Goal: Task Accomplishment & Management: Use online tool/utility

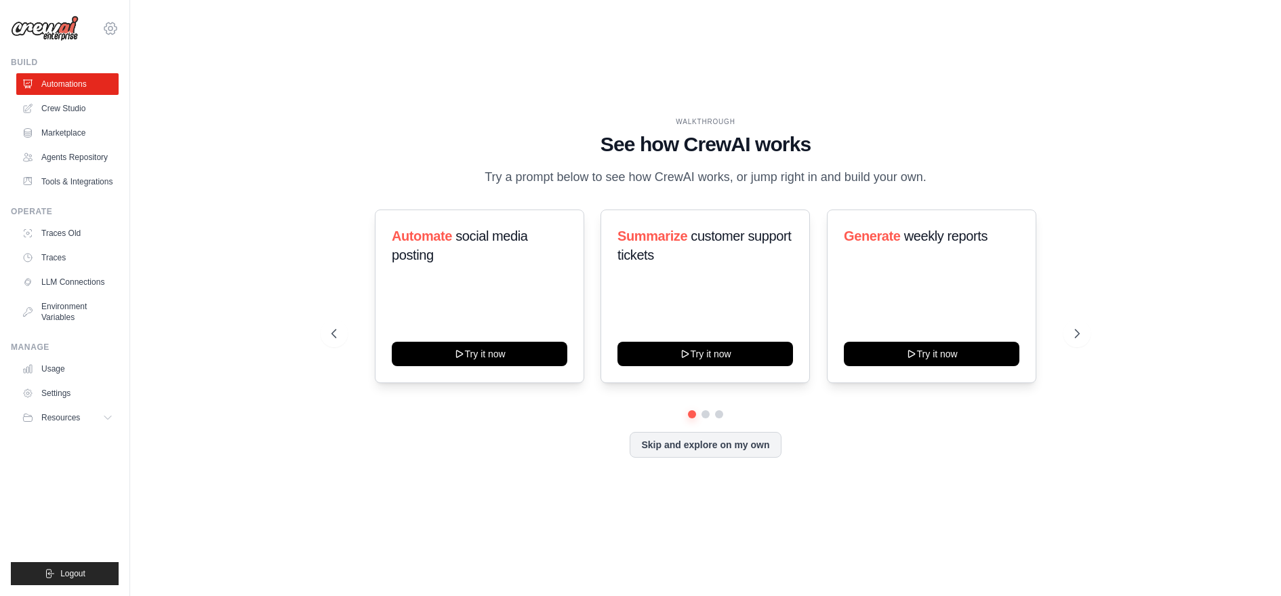
click at [115, 36] on div "dhruv.sawhney@docusign.com Docusign Your organization DS-DTS-GDA-Prod" at bounding box center [65, 21] width 108 height 43
click at [106, 26] on icon at bounding box center [110, 28] width 12 height 12
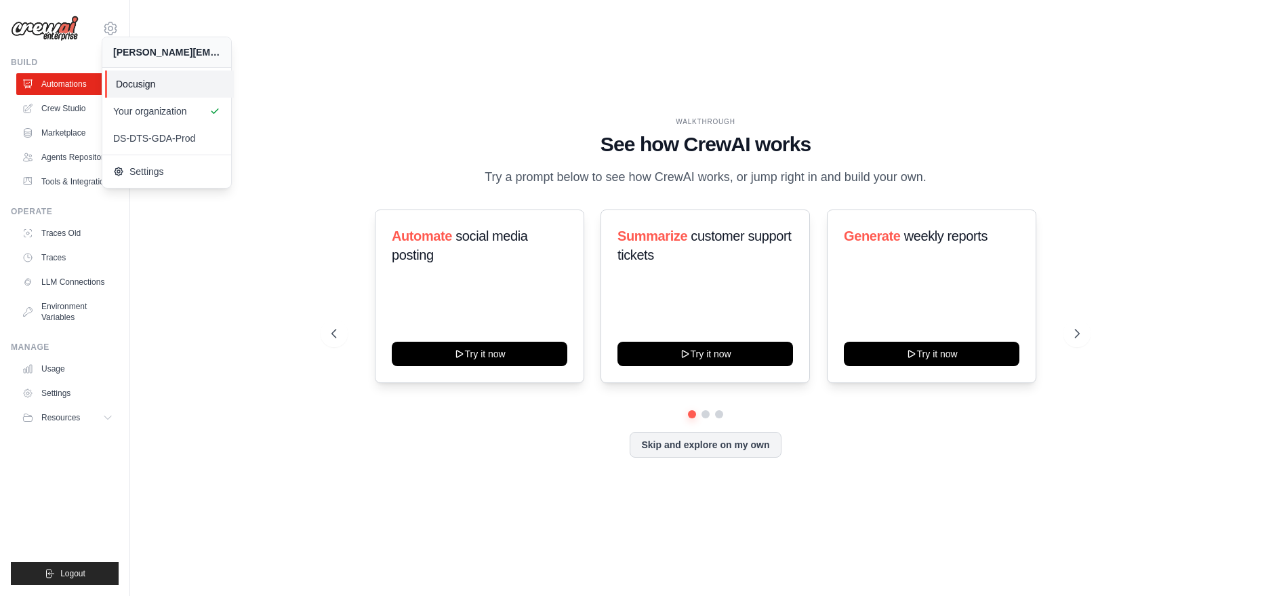
click at [124, 83] on span "Docusign" at bounding box center [169, 84] width 107 height 14
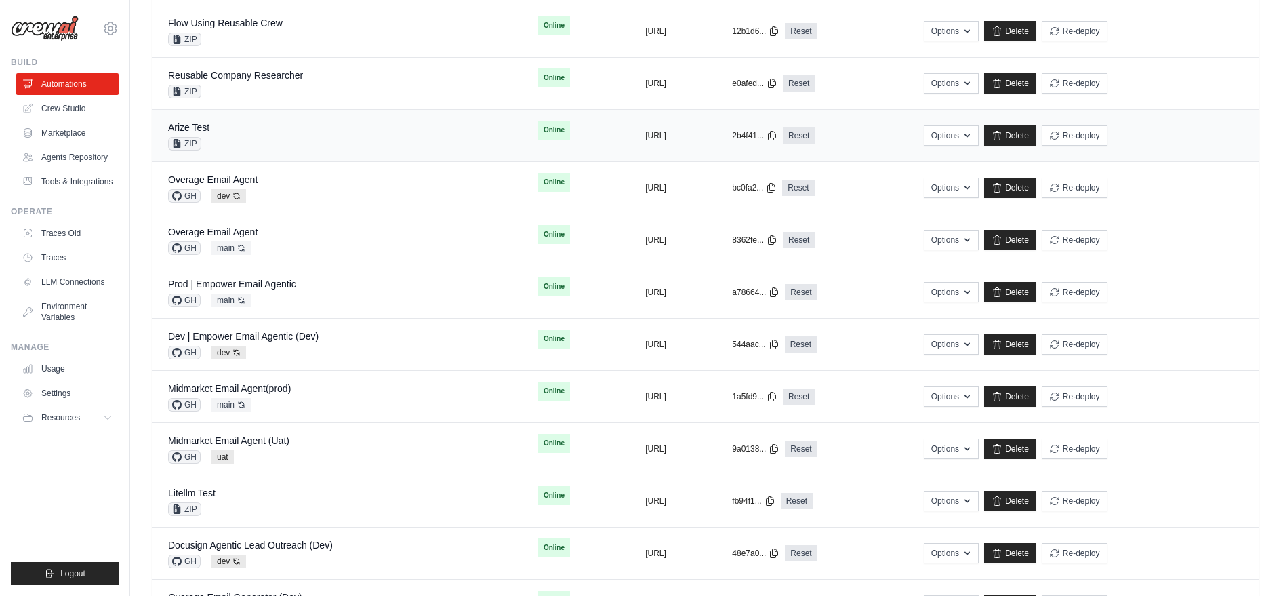
scroll to position [289, 0]
click at [1107, 442] on button "Re-deploy" at bounding box center [1074, 447] width 66 height 20
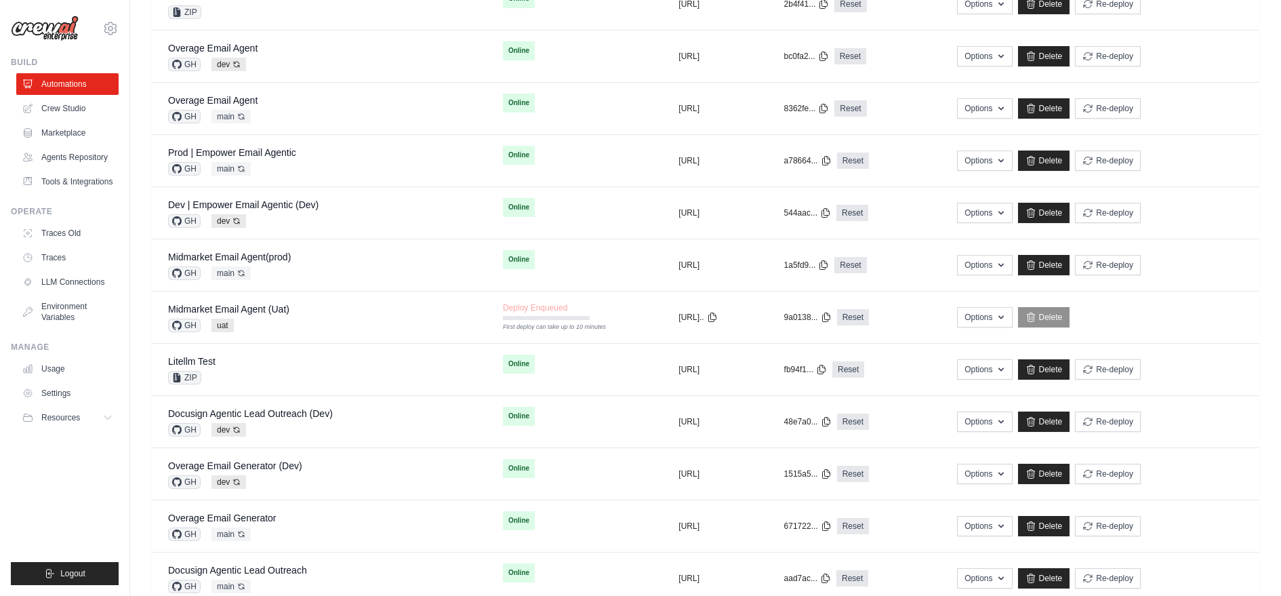
scroll to position [418, 0]
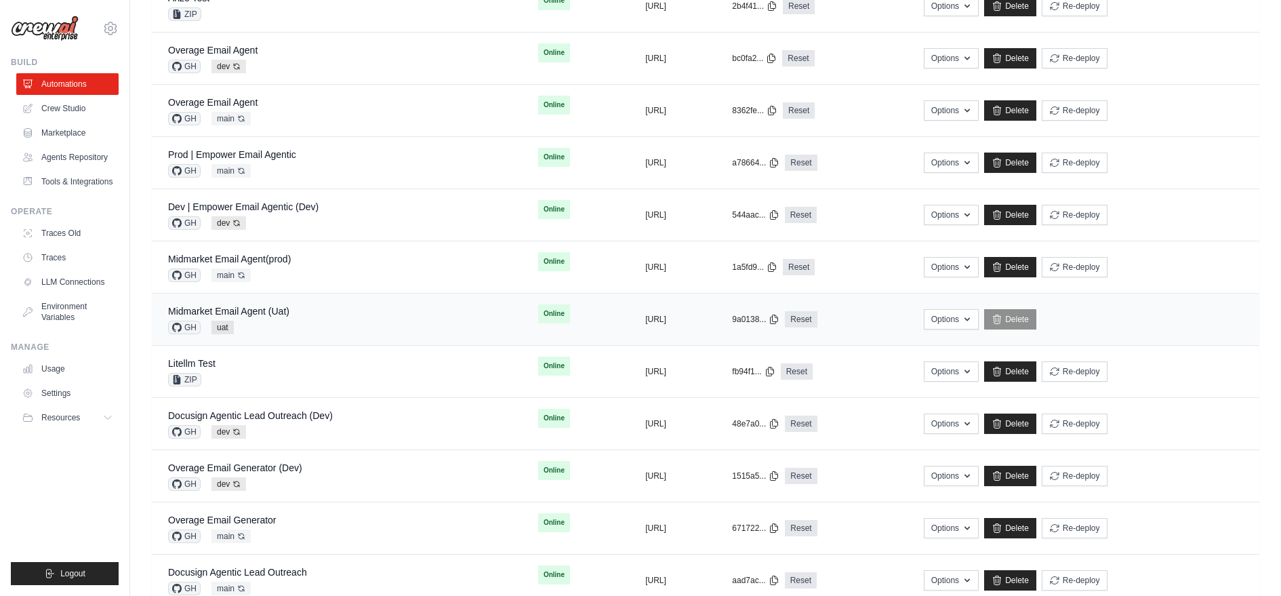
click at [381, 308] on div "Midmarket Email Agent (Uat) GH uat" at bounding box center [336, 319] width 337 height 30
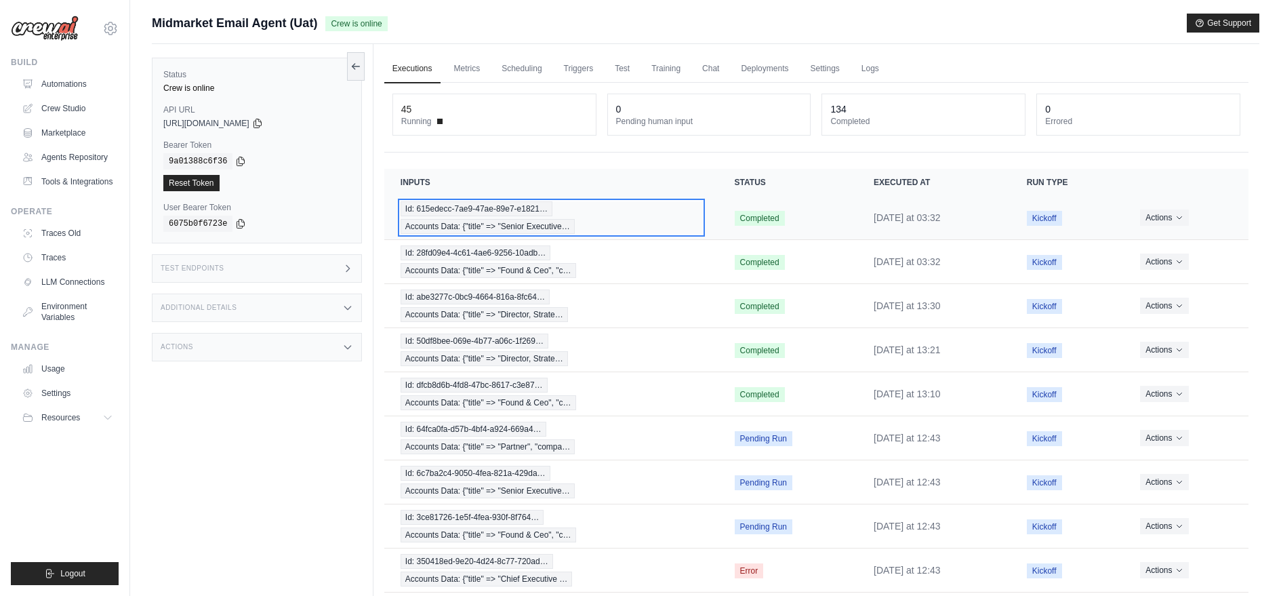
click at [480, 203] on span "Id: 615edecc-7ae9-47ae-89e7-e1821…" at bounding box center [476, 208] width 152 height 15
click at [461, 205] on span "Id: 615edecc-7ae9-47ae-89e7-e1821…" at bounding box center [476, 208] width 152 height 15
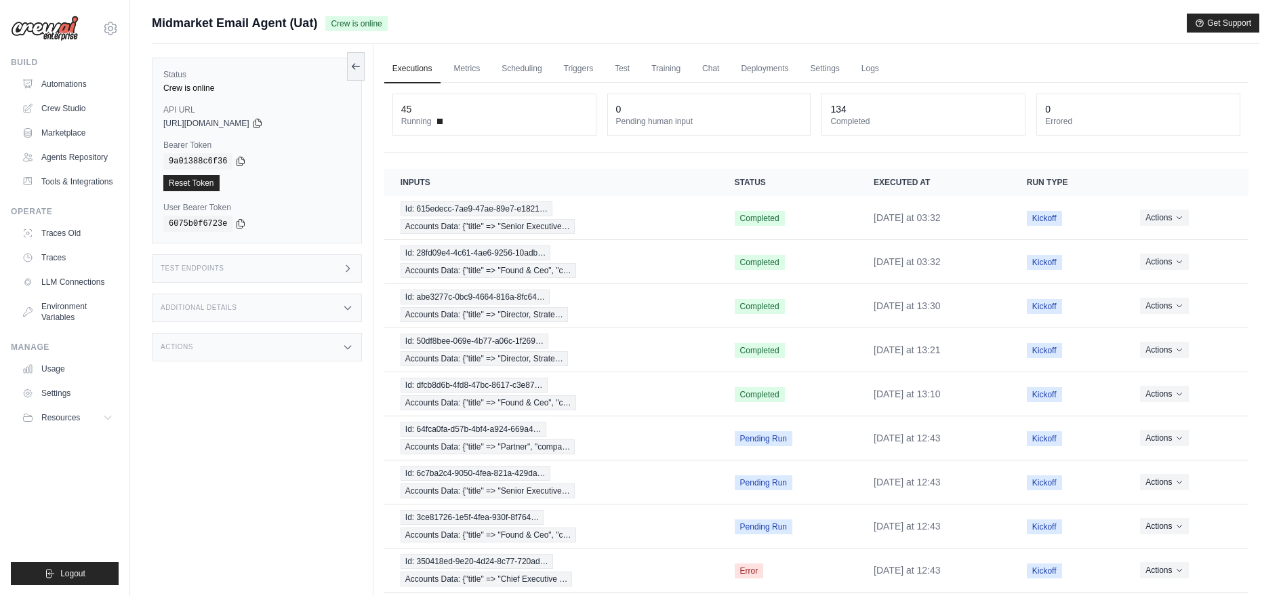
click at [302, 264] on div "Test Endpoints" at bounding box center [257, 268] width 210 height 28
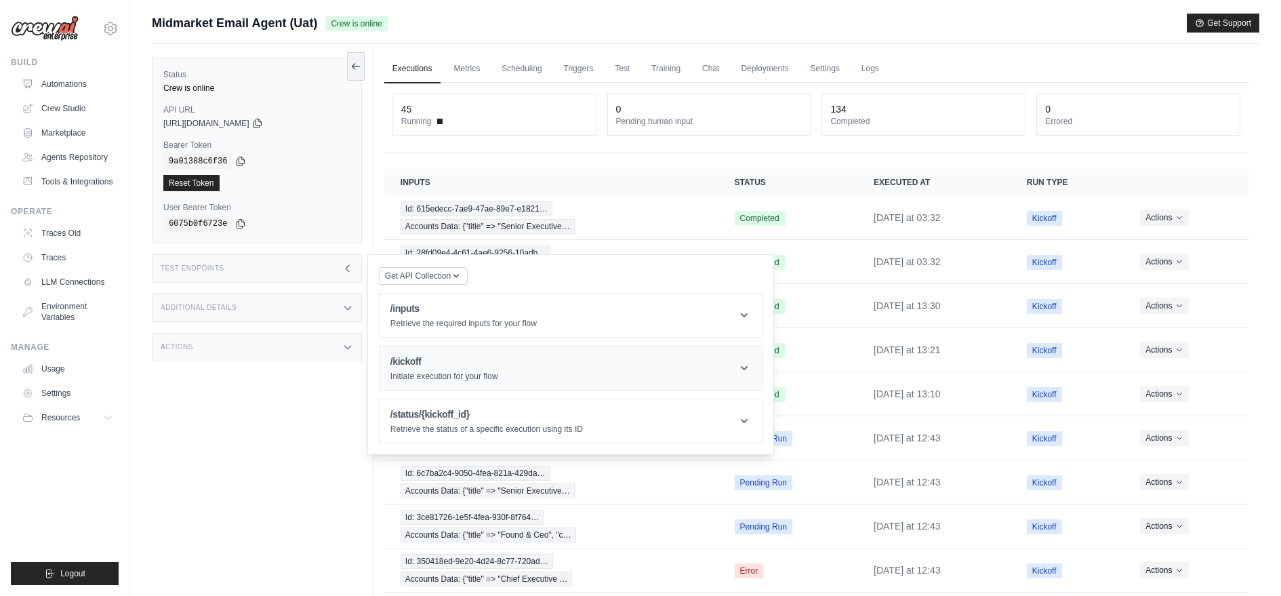
click at [451, 350] on header "/kickoff Initiate execution for your flow" at bounding box center [570, 367] width 382 height 43
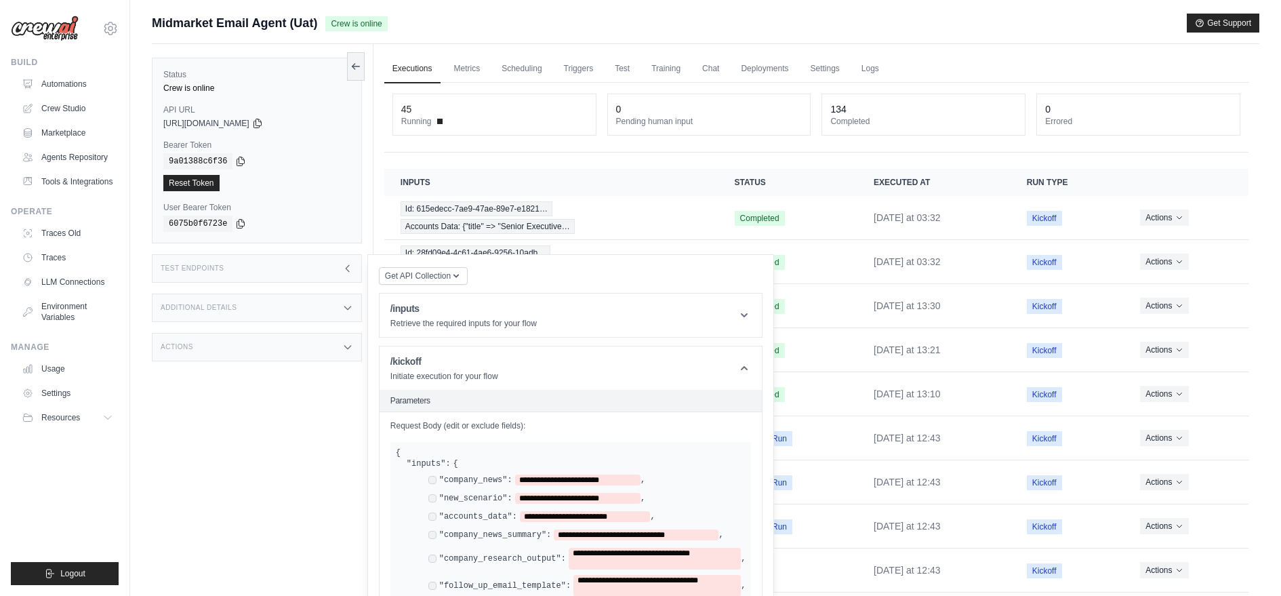
click at [425, 478] on div "**********" at bounding box center [581, 575] width 328 height 203
click at [430, 524] on div "**********" at bounding box center [581, 575] width 328 height 203
click at [428, 529] on div "**********" at bounding box center [575, 534] width 295 height 11
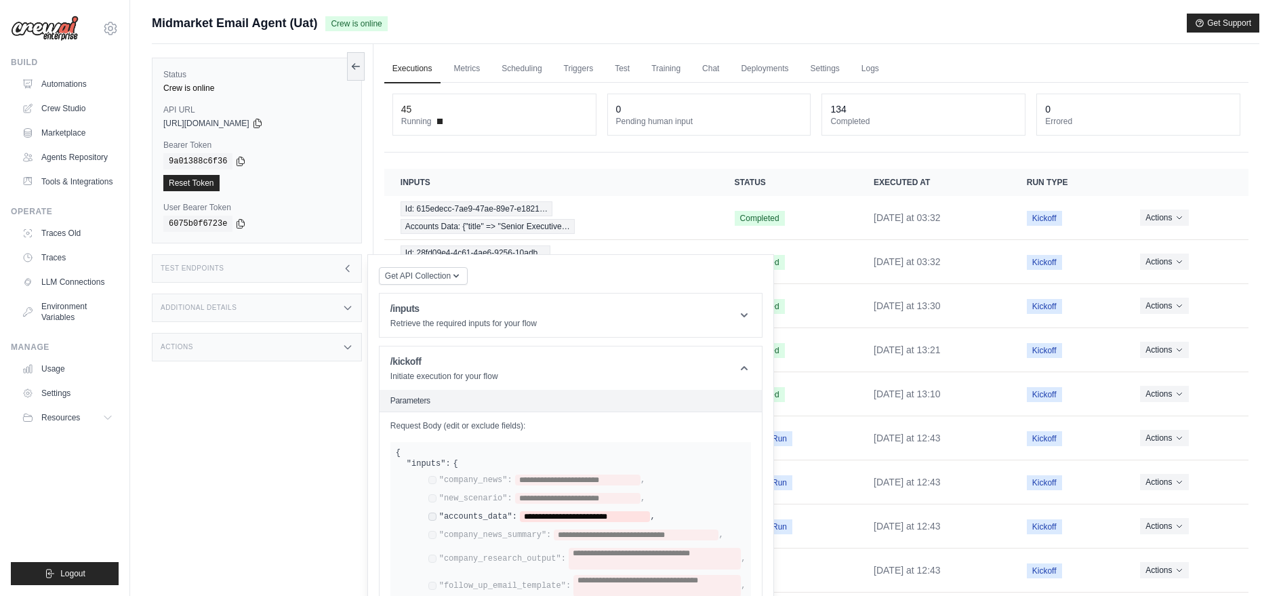
click at [432, 575] on div "**********" at bounding box center [581, 575] width 328 height 203
click at [615, 511] on span "**********" at bounding box center [585, 516] width 131 height 11
paste span
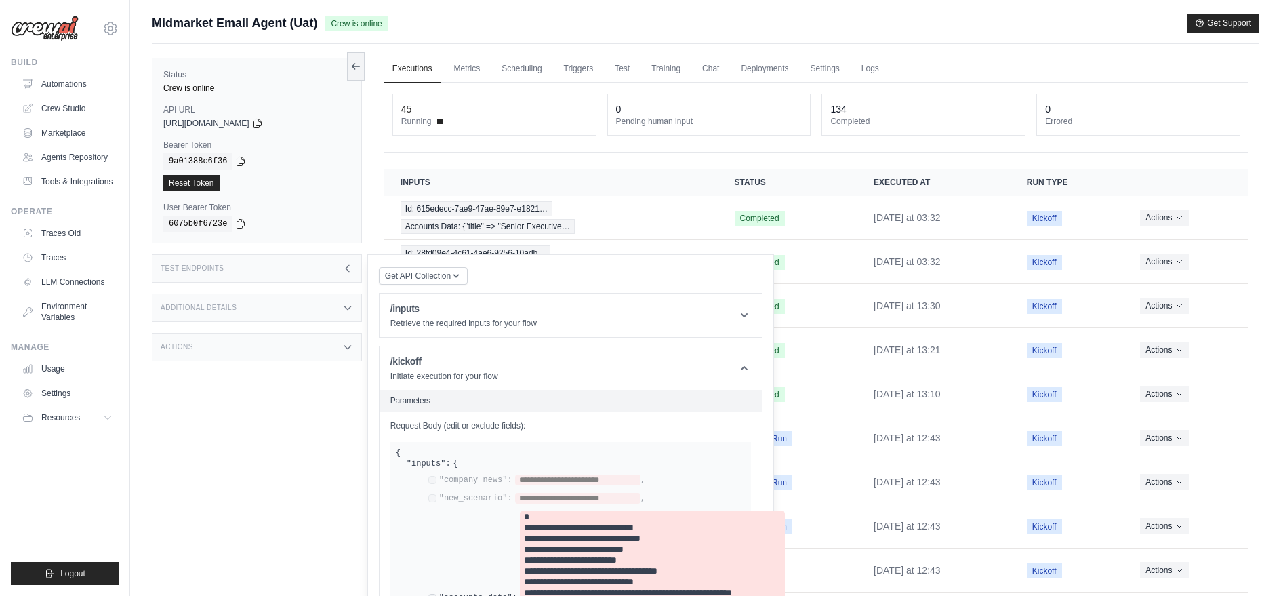
click at [874, 461] on html "dhruv.sawhney@docusign.com Docusign Your organization DS-DTS-GDA-Prod GitHub" at bounding box center [640, 350] width 1281 height 701
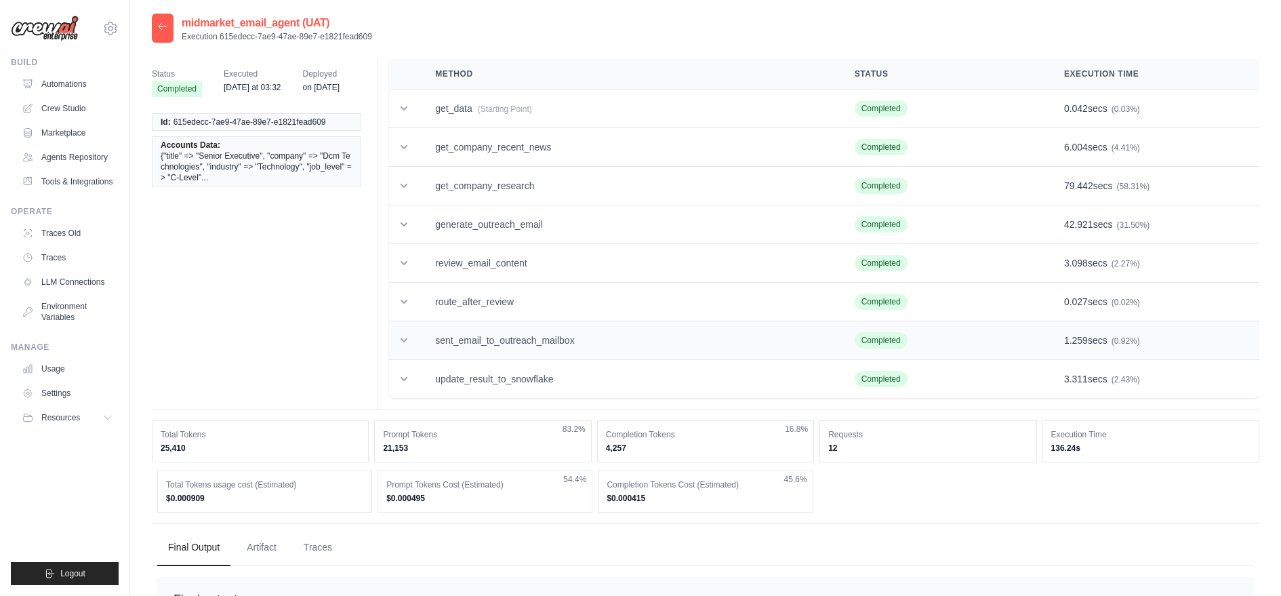
click at [560, 344] on td "sent_email_to_outreach_mailbox" at bounding box center [628, 340] width 419 height 39
click at [483, 110] on span "(Starting Point)" at bounding box center [505, 108] width 54 height 9
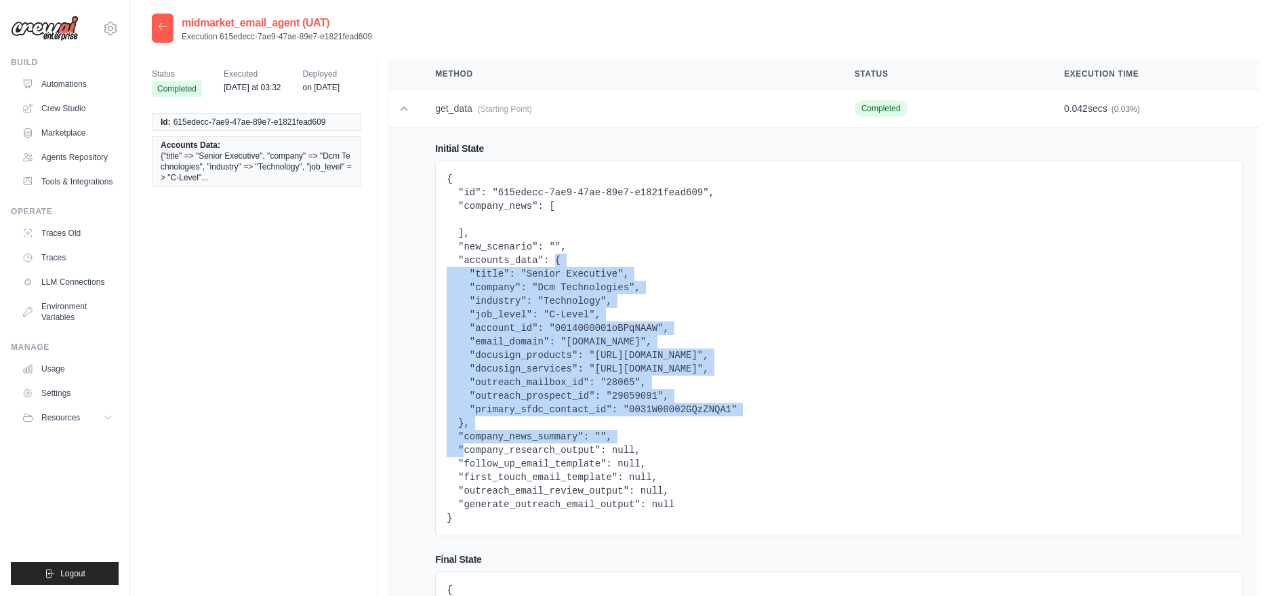
drag, startPoint x: 553, startPoint y: 257, endPoint x: 465, endPoint y: 419, distance: 184.9
click at [465, 419] on pre "{ "id": "615edecc-7ae9-47ae-89e7-e1821fead609", "company_news": [ ], "new_scena…" at bounding box center [838, 348] width 785 height 352
copy pre "{ "title": "Senior Executive", "company": "Dcm Technologies", "industry": "Tech…"
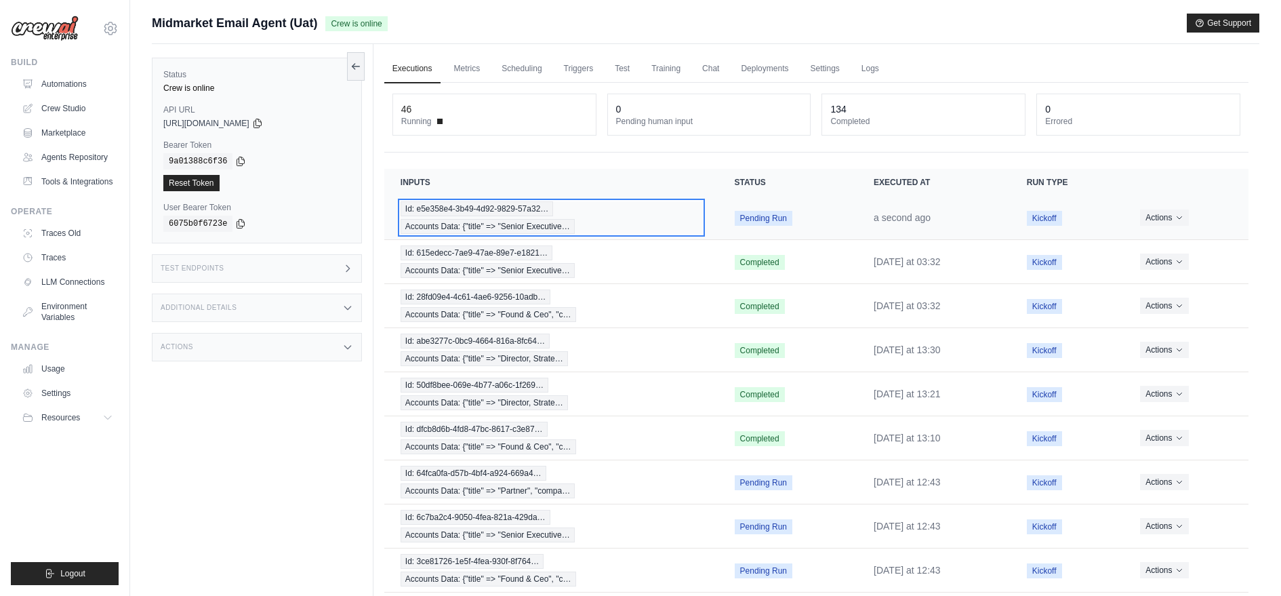
click at [474, 222] on span "Accounts Data: {"title" => "Senior Executive…" at bounding box center [487, 226] width 174 height 15
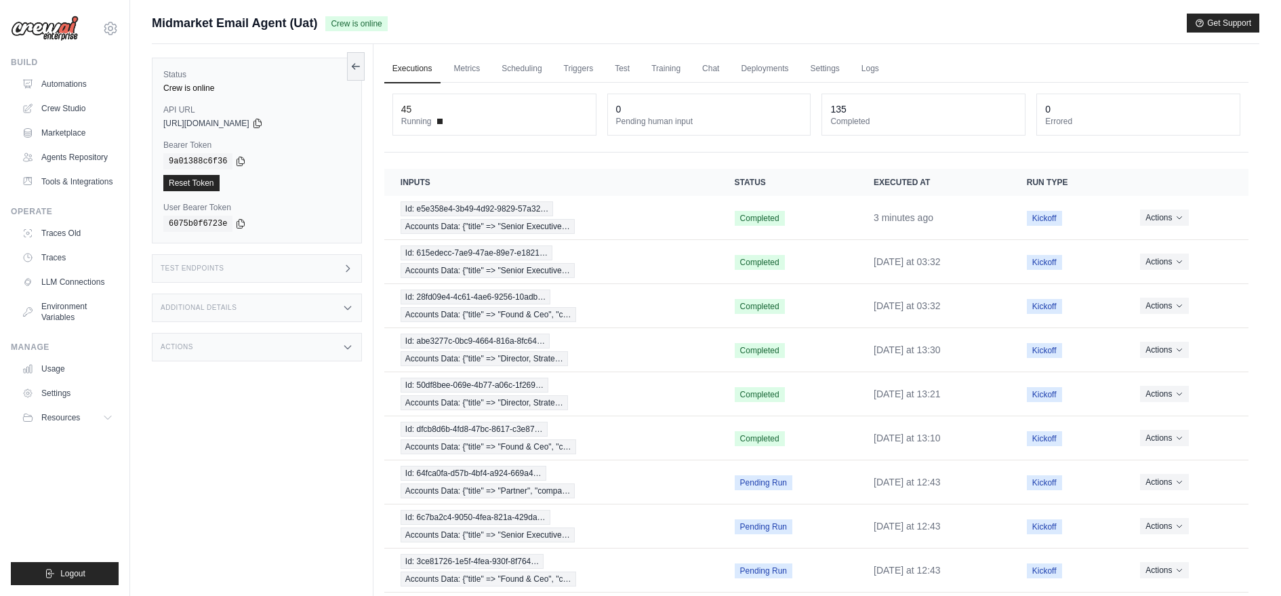
click at [320, 267] on div "Test Endpoints" at bounding box center [257, 268] width 210 height 28
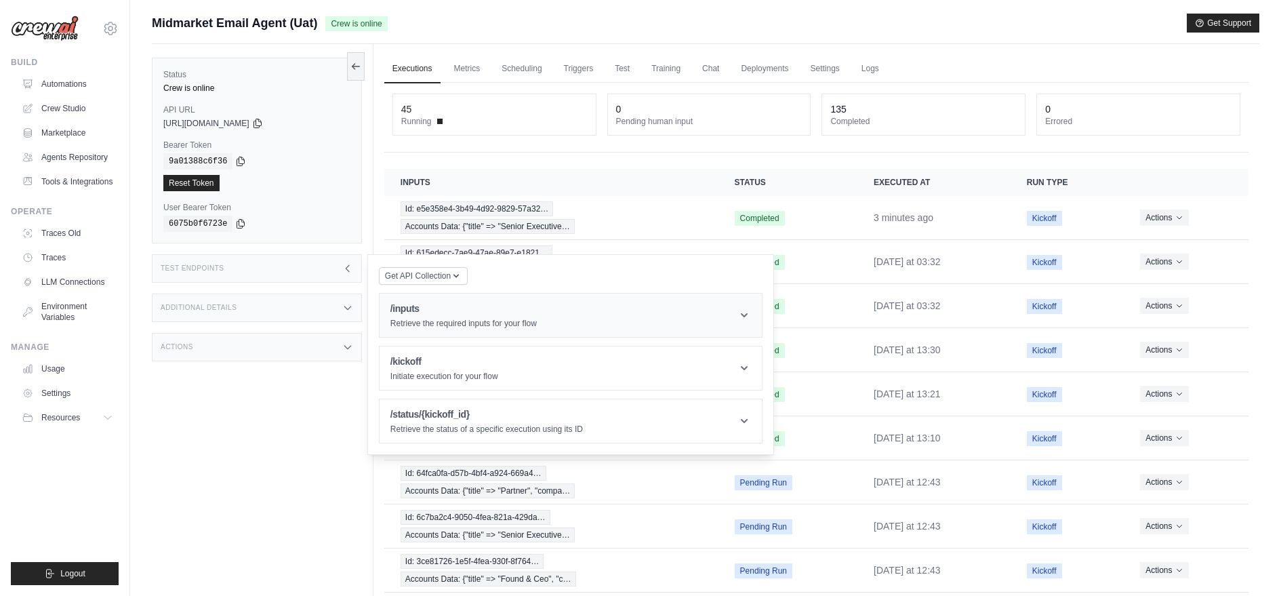
click at [454, 314] on div "/inputs Retrieve the required inputs for your flow" at bounding box center [463, 314] width 146 height 27
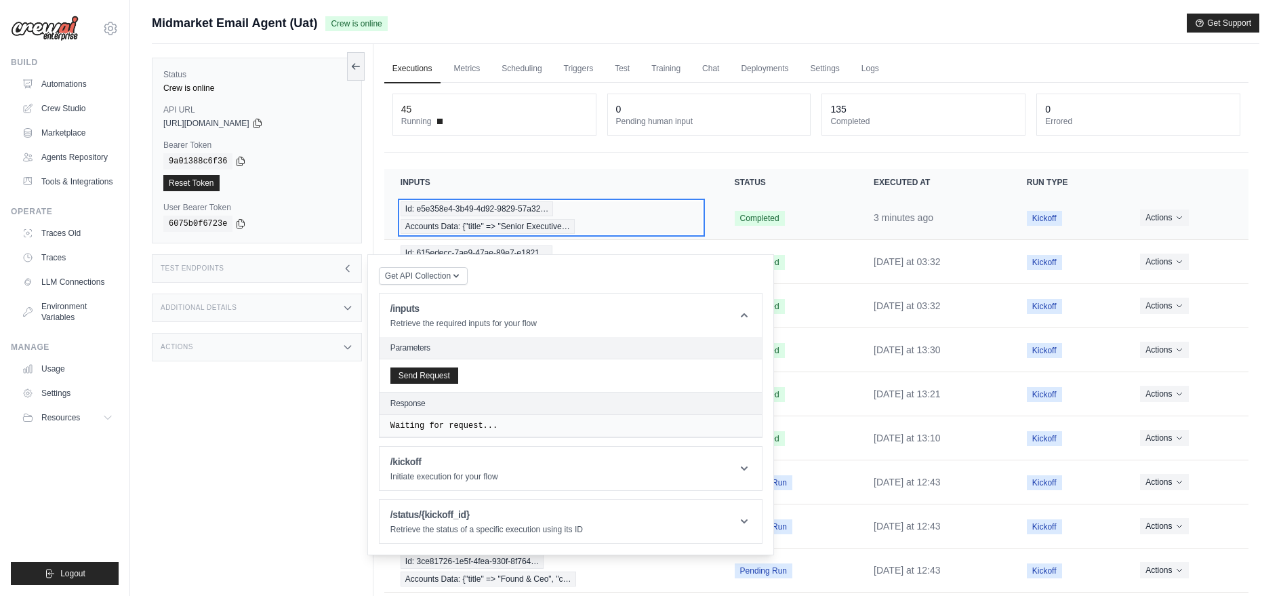
click at [568, 208] on div "Id: e5e358e4-3b49-4d92-9829-57a32… Accounts Data: {"title" => "Senior Executive…" at bounding box center [550, 217] width 301 height 33
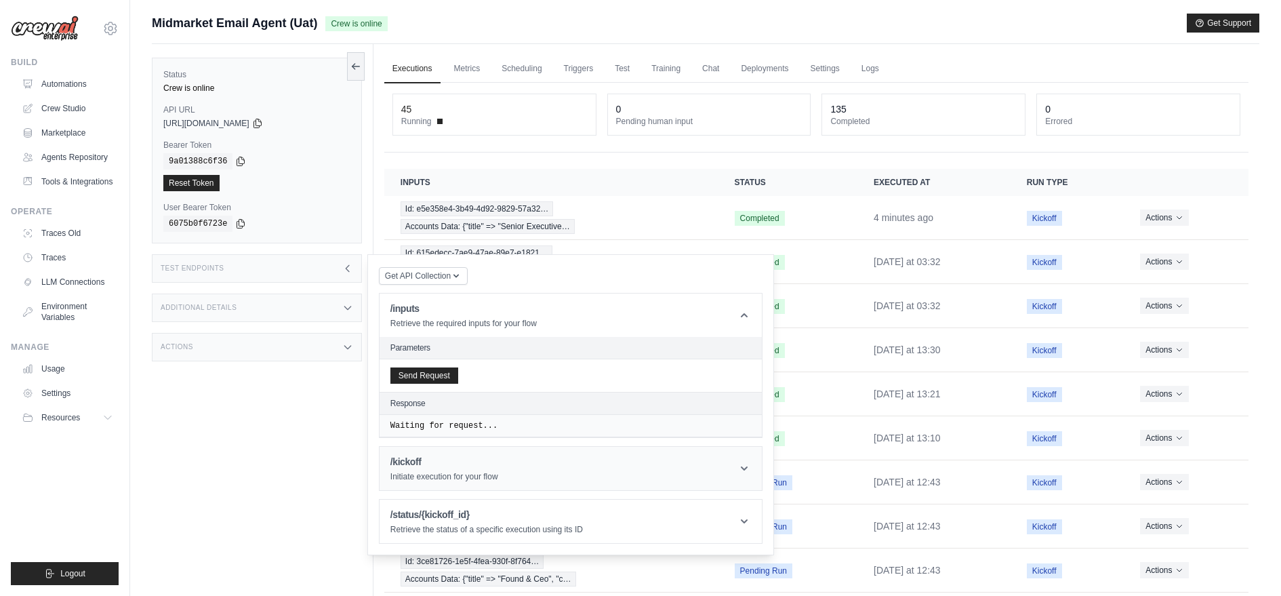
click at [449, 459] on h1 "/kickoff" at bounding box center [444, 462] width 108 height 14
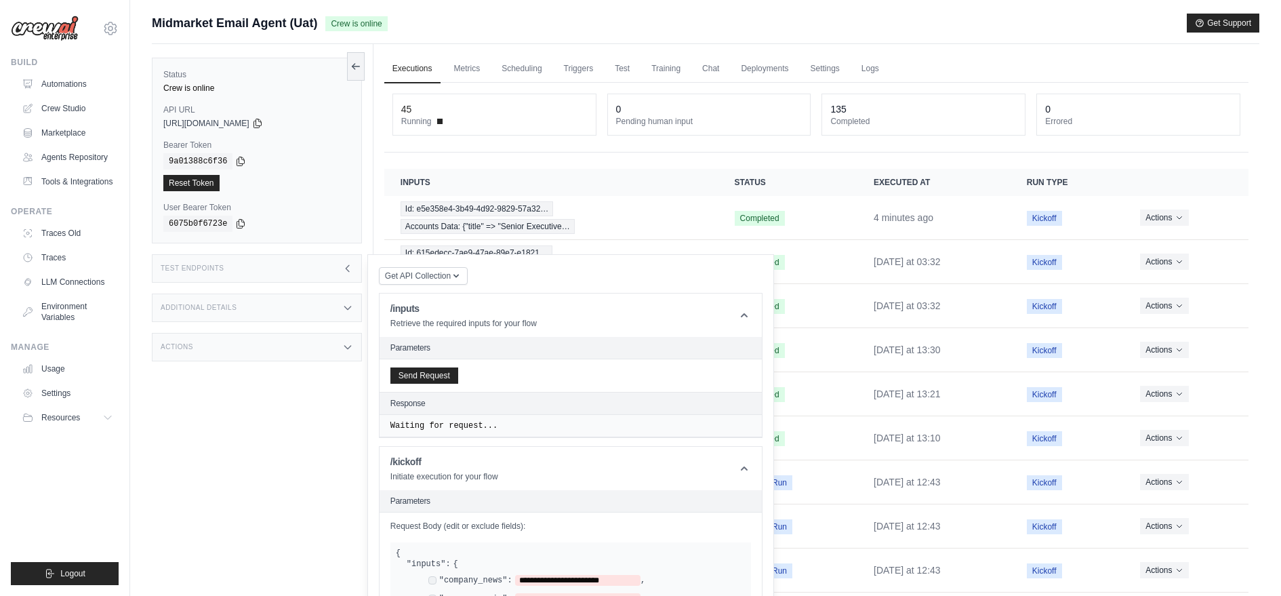
click at [442, 575] on label ""company_news":" at bounding box center [475, 580] width 73 height 11
paste span
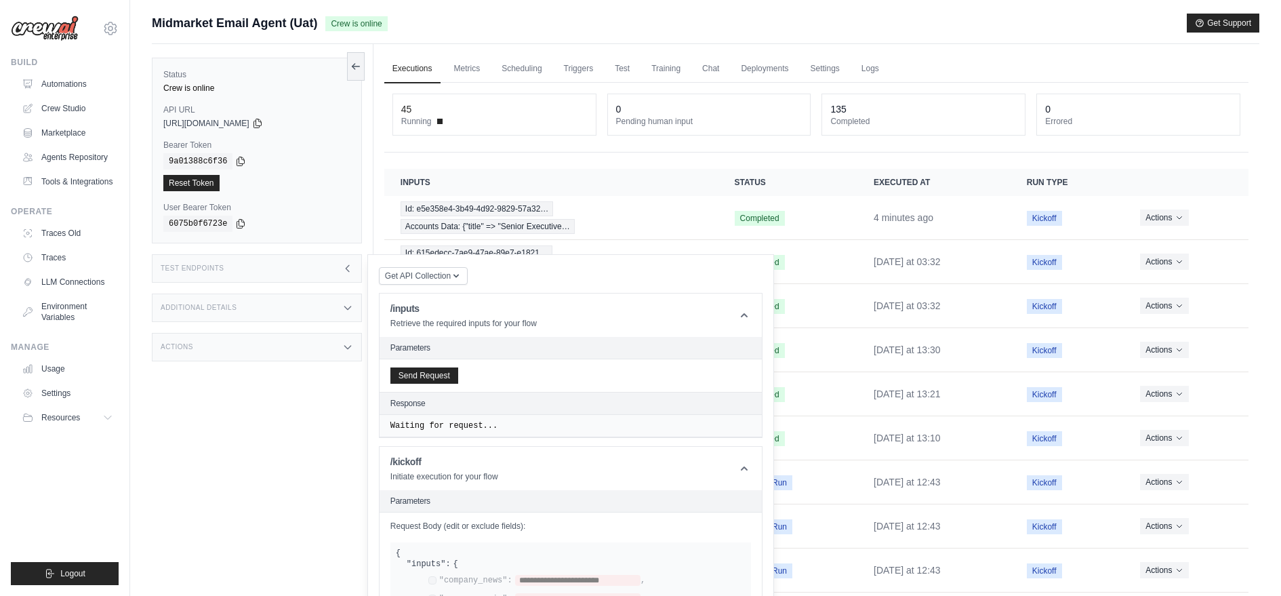
click at [982, 355] on html "dhruv.sawhney@docusign.com Docusign Your organization DS-DTS-GDA-Prod GitHub" at bounding box center [640, 350] width 1281 height 701
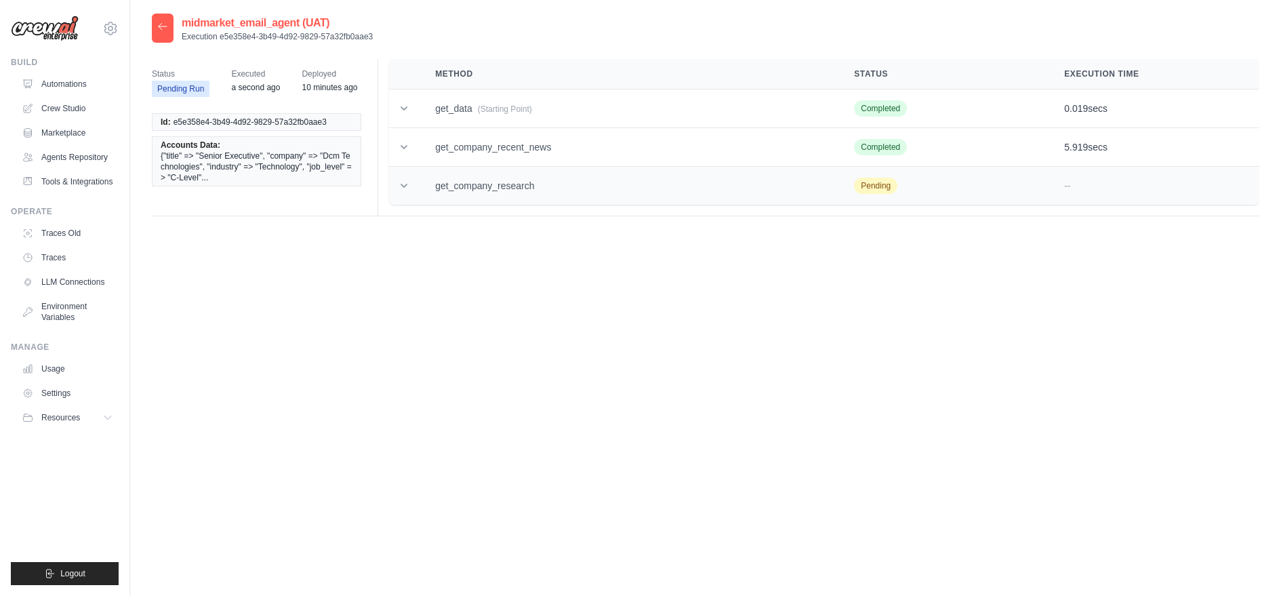
click at [501, 182] on td "get_company_research" at bounding box center [628, 186] width 419 height 39
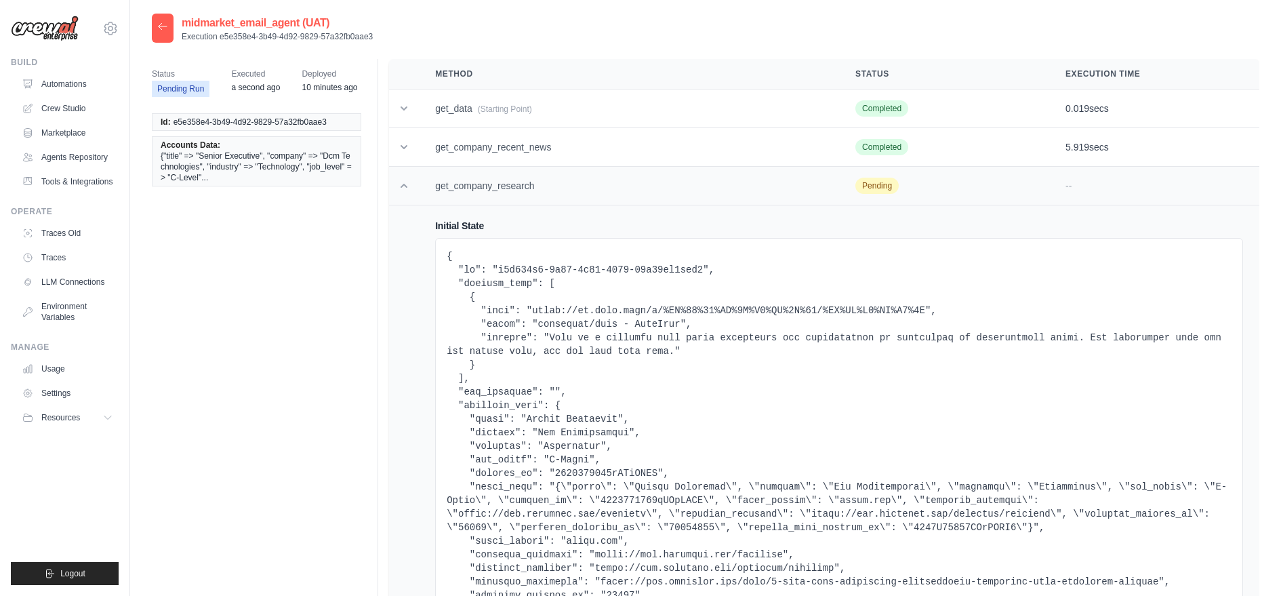
click at [501, 182] on td "get_company_research" at bounding box center [629, 186] width 420 height 39
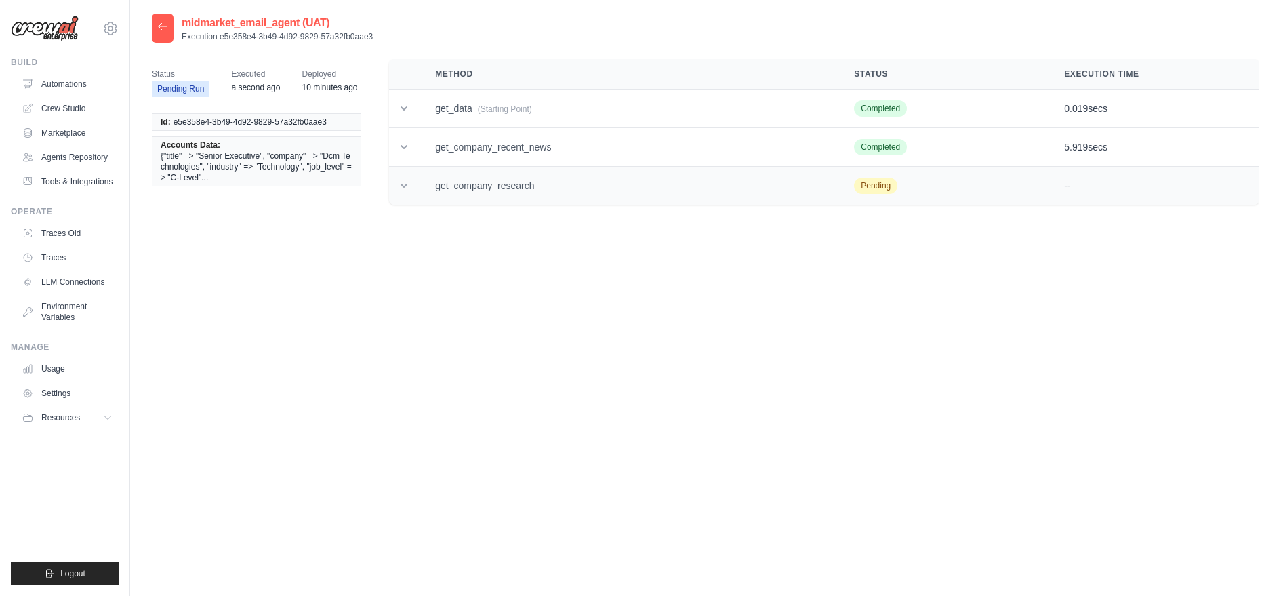
click at [501, 182] on td "get_company_research" at bounding box center [628, 186] width 419 height 39
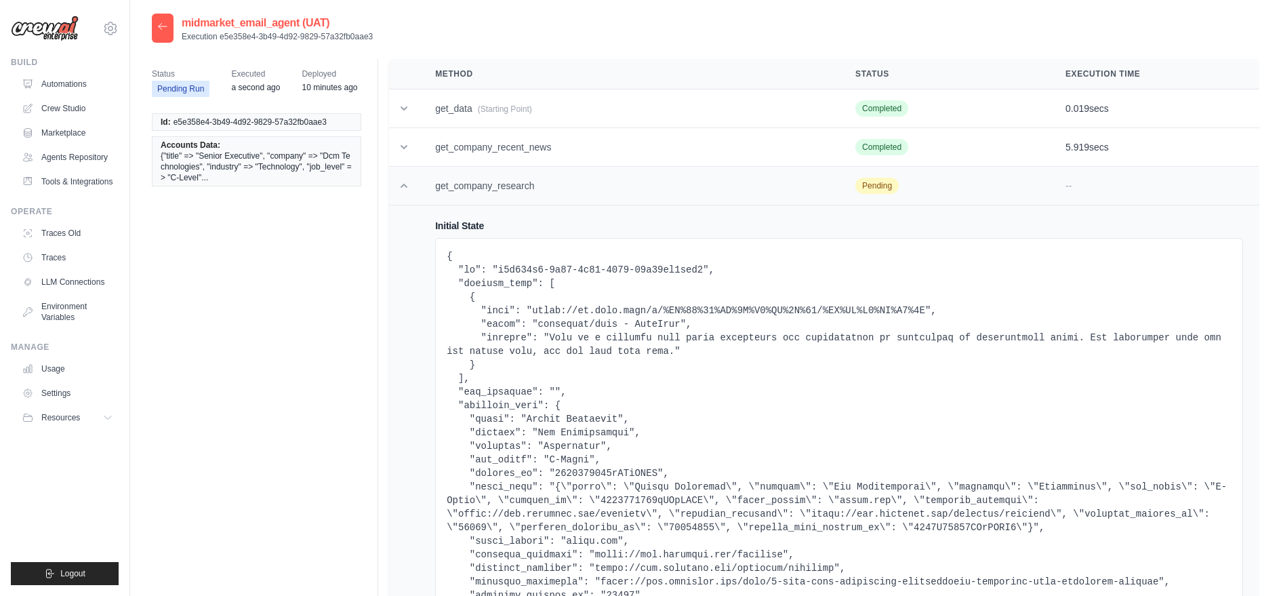
click at [501, 181] on td "get_company_research" at bounding box center [629, 186] width 420 height 39
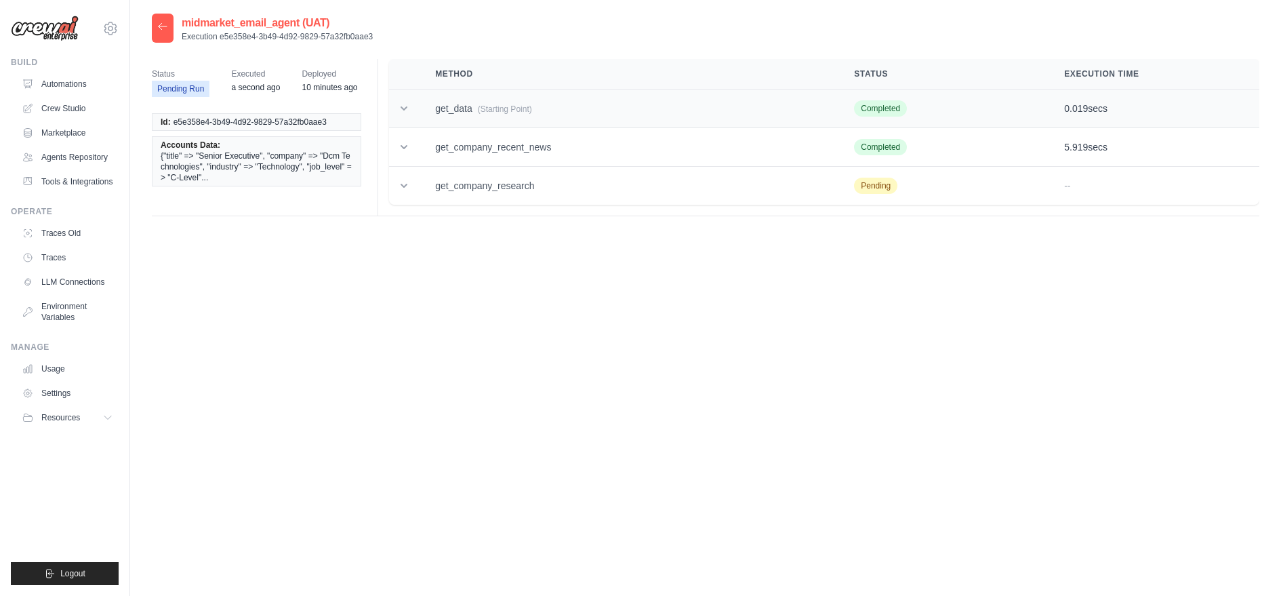
click at [482, 98] on td "get_data (Starting Point)" at bounding box center [628, 108] width 419 height 39
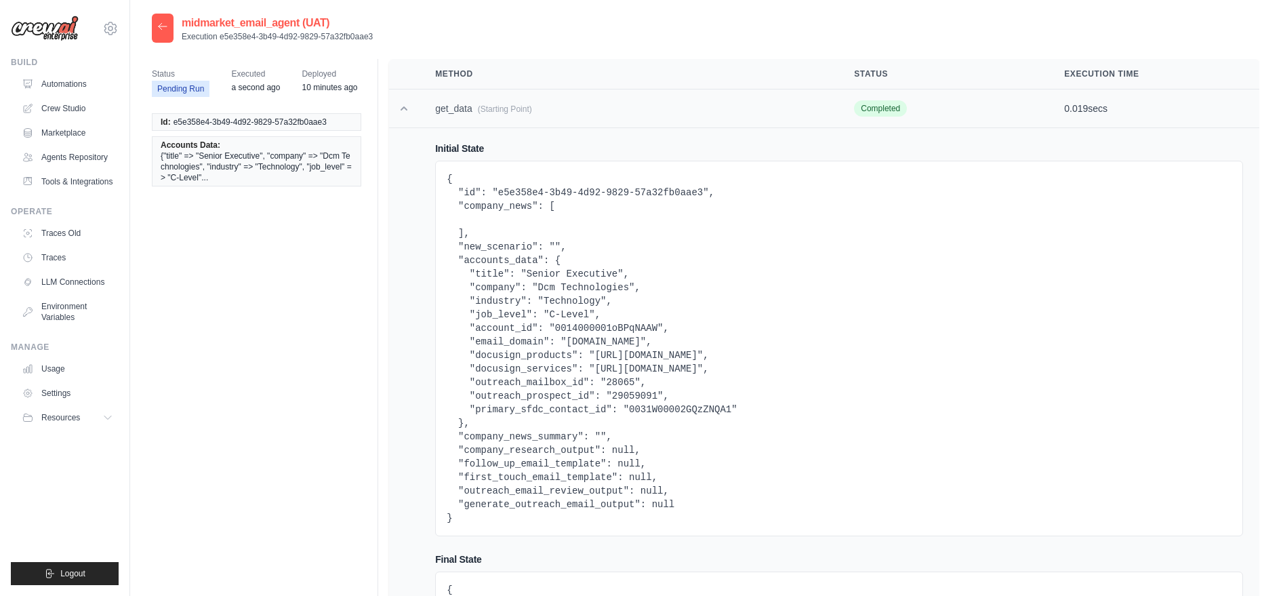
click at [482, 98] on td "get_data (Starting Point)" at bounding box center [628, 108] width 419 height 39
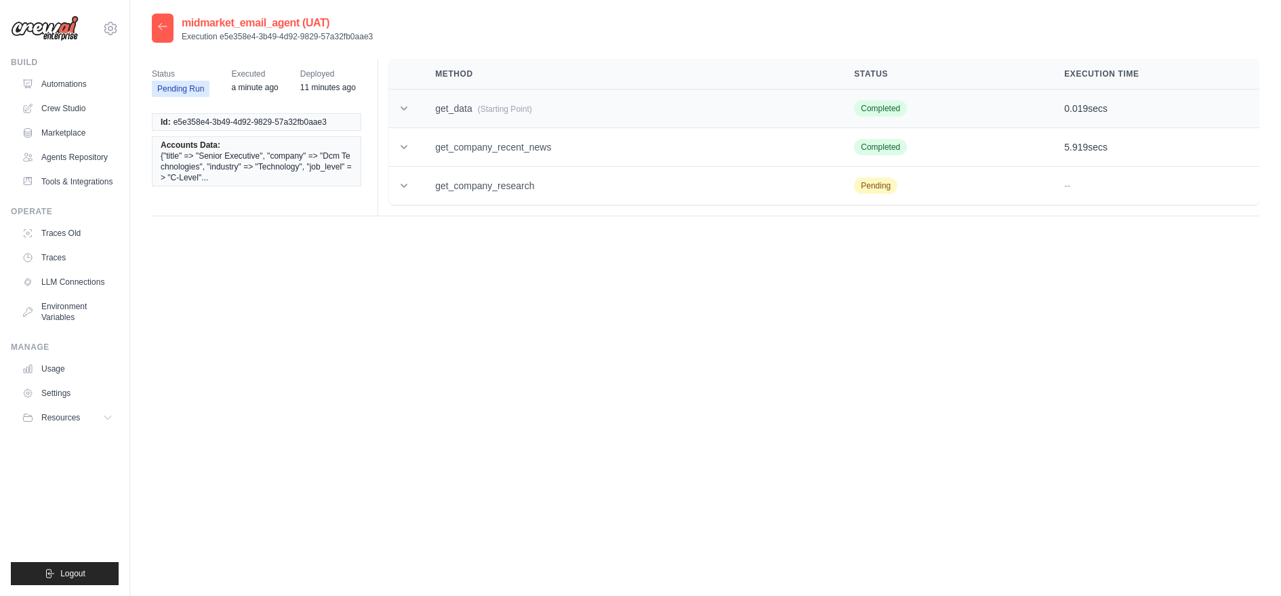
scroll to position [27, 0]
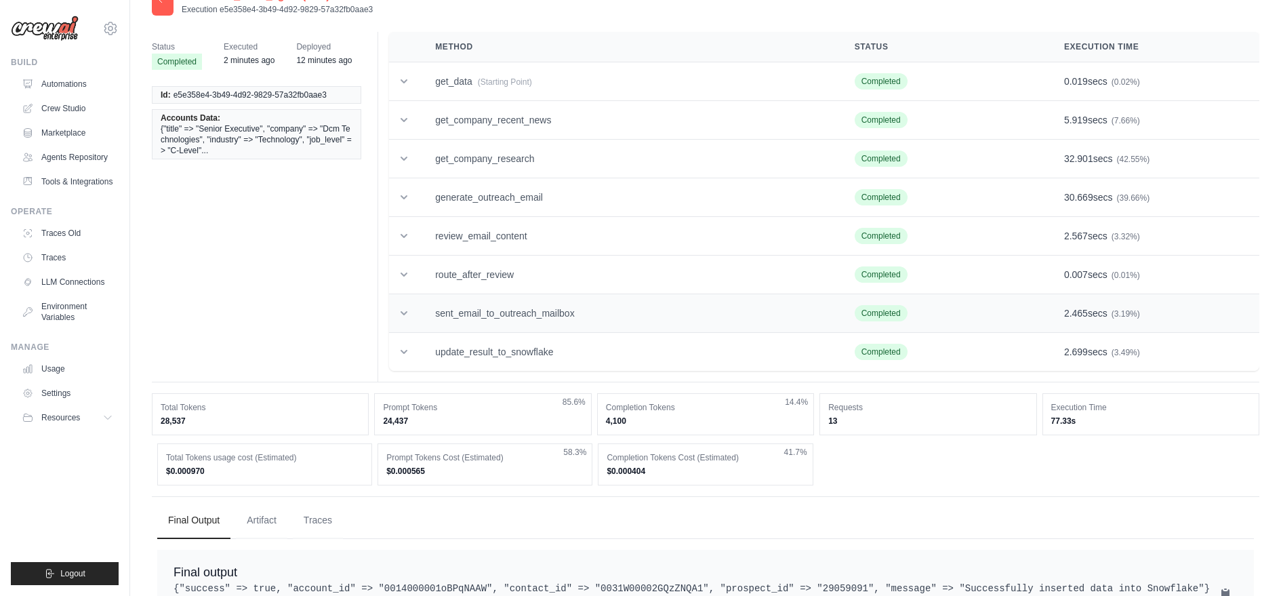
scroll to position [85, 0]
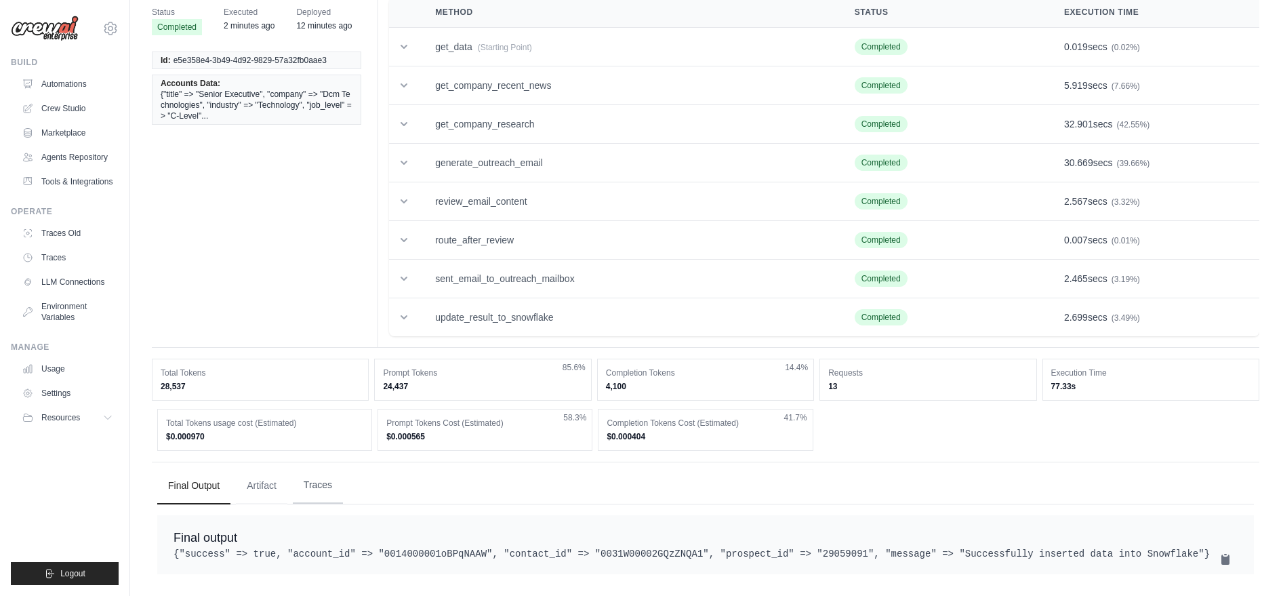
click at [321, 467] on button "Traces" at bounding box center [318, 485] width 50 height 37
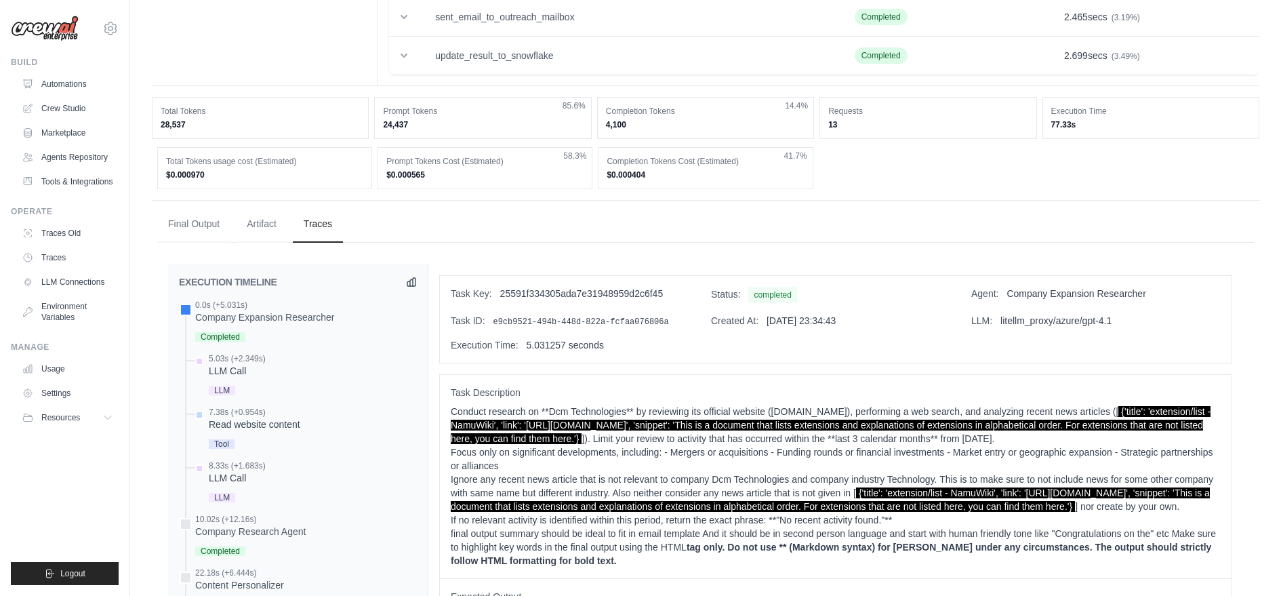
scroll to position [915, 0]
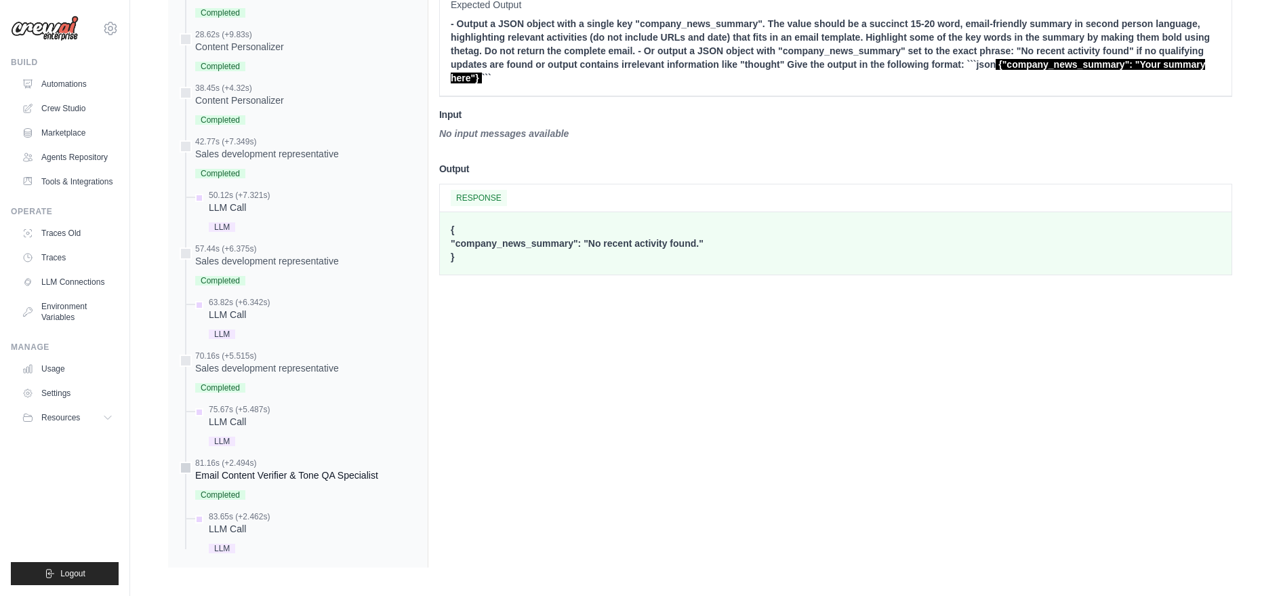
click at [304, 457] on div "81.16s (+2.494s)" at bounding box center [286, 462] width 183 height 11
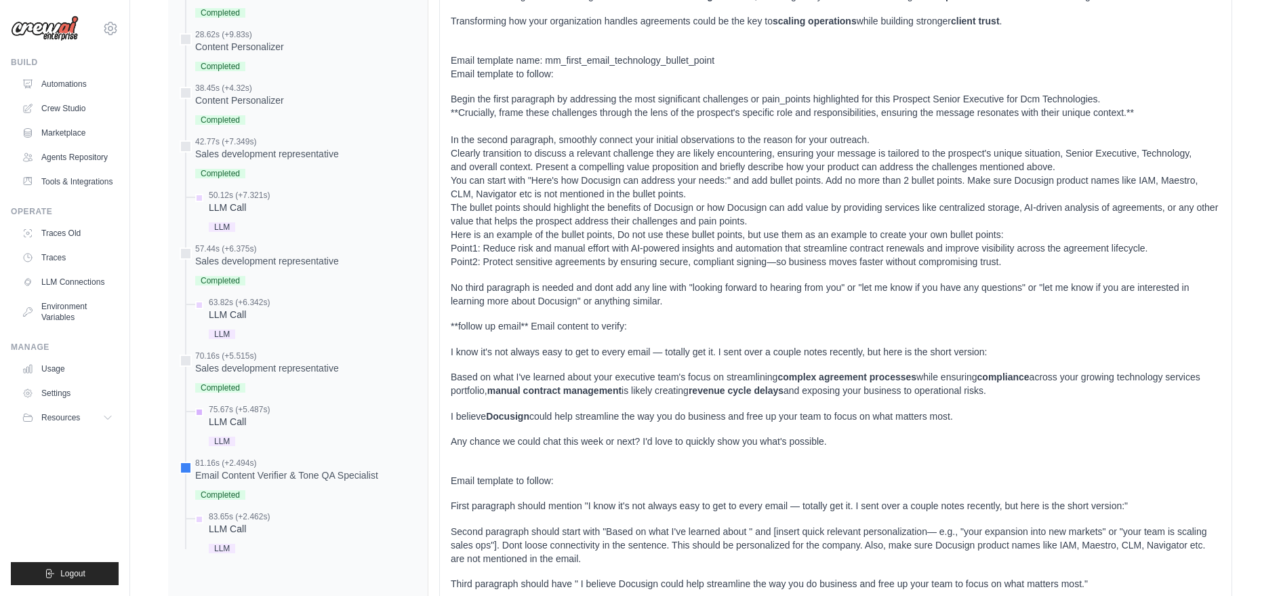
click at [288, 404] on div "75.67s (+5.487s) LLM Call" at bounding box center [304, 426] width 224 height 45
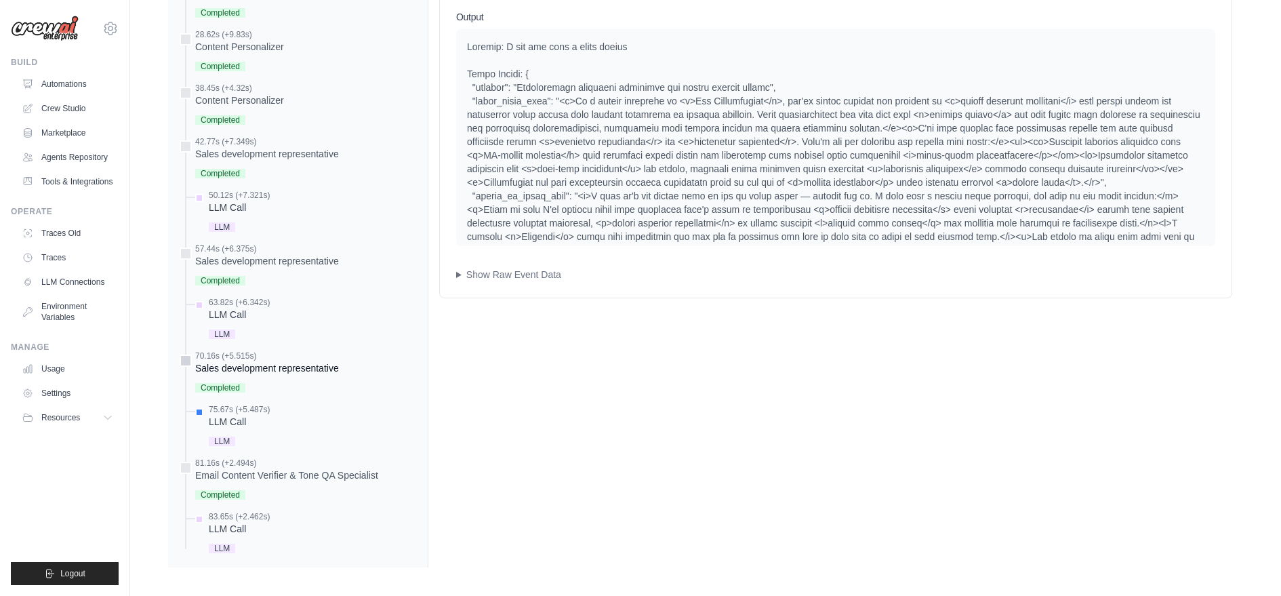
click at [283, 361] on div "Sales development representative" at bounding box center [267, 368] width 144 height 14
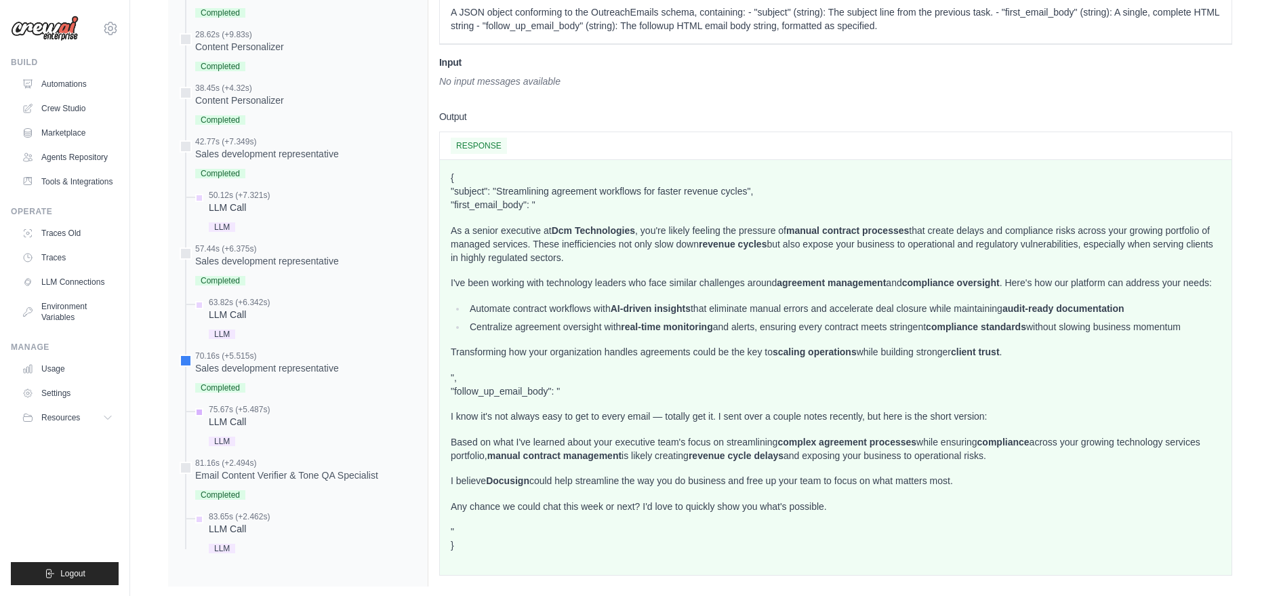
click at [274, 422] on div "75.67s (+5.487s) LLM Call" at bounding box center [304, 426] width 224 height 45
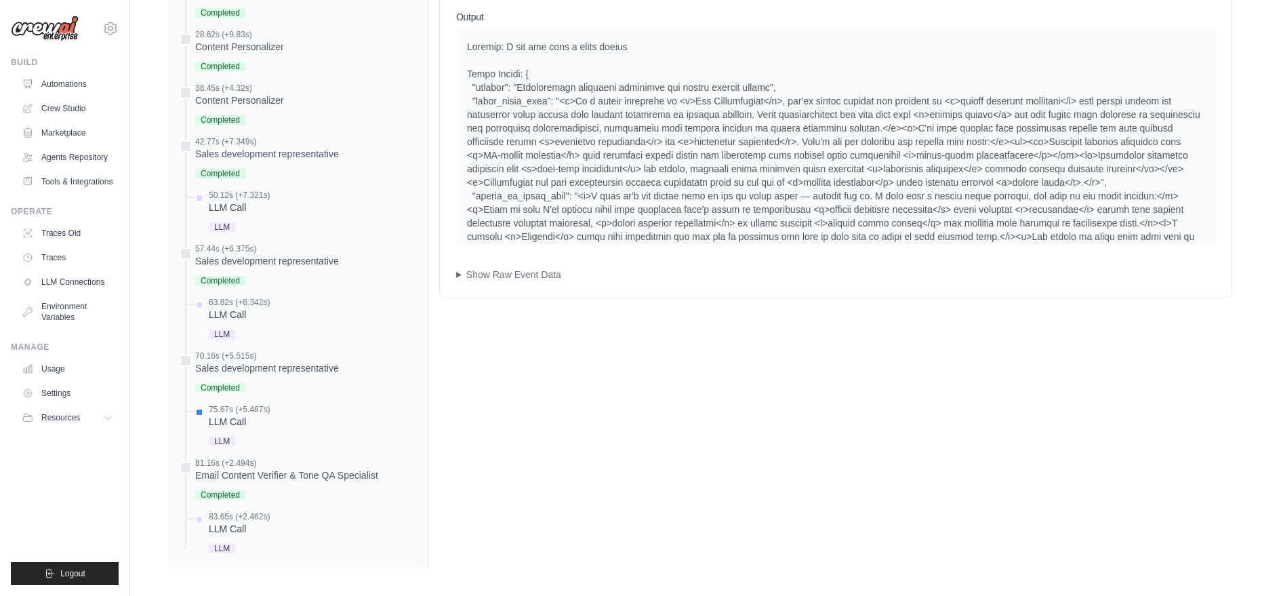
click at [518, 276] on div "Input System User Output Show Raw Event Data Completion Event" at bounding box center [835, 20] width 791 height 556
click at [489, 268] on summary "Show Raw Event Data" at bounding box center [835, 275] width 759 height 14
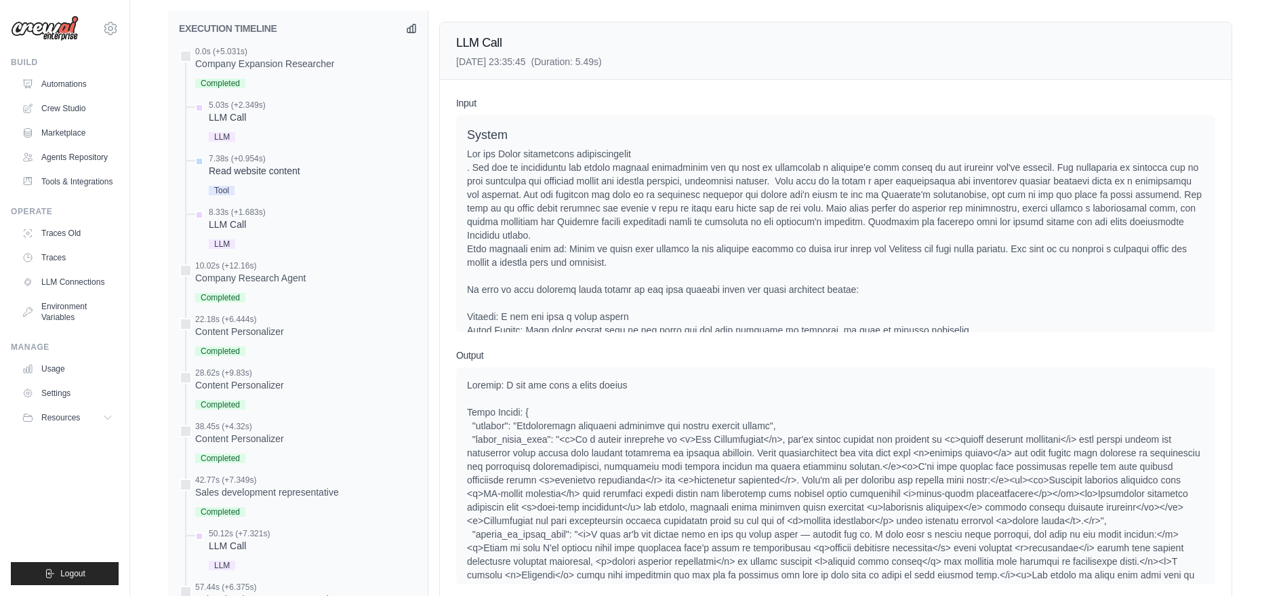
scroll to position [560, 0]
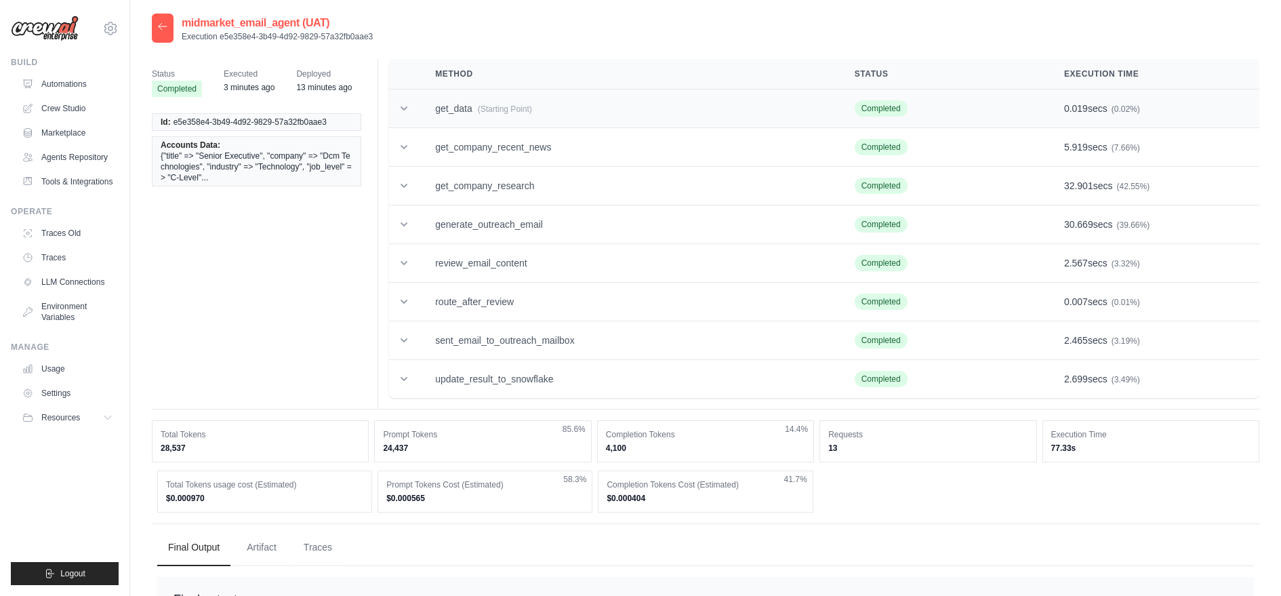
click at [473, 110] on td "get_data (Starting Point)" at bounding box center [628, 108] width 419 height 39
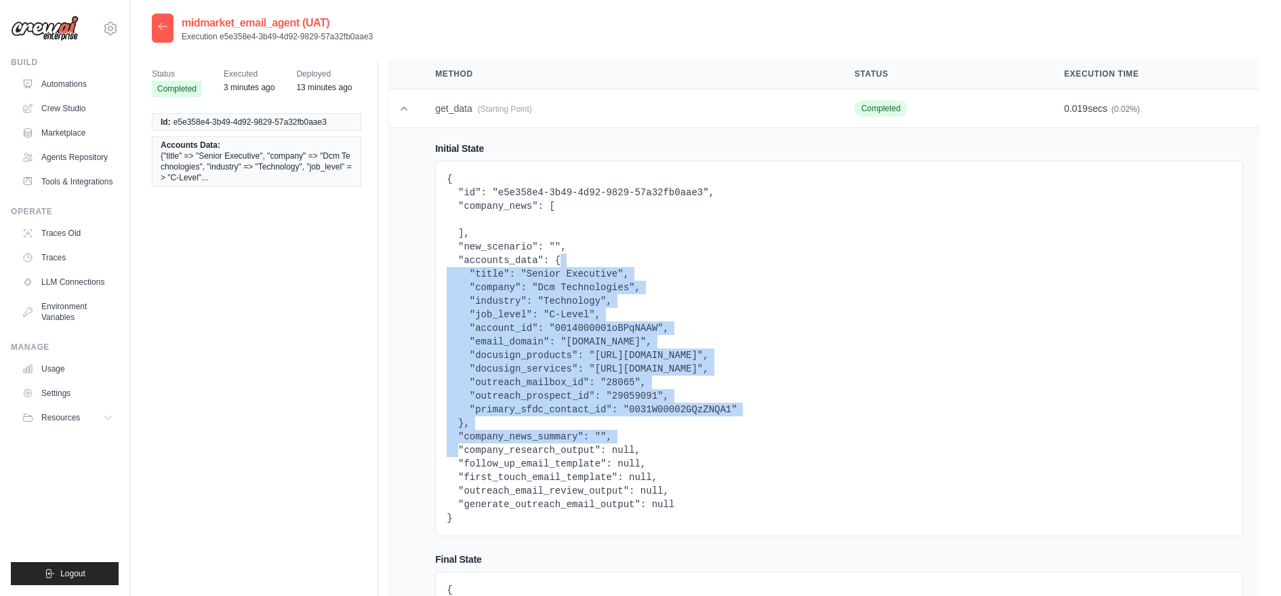
drag, startPoint x: 558, startPoint y: 259, endPoint x: 460, endPoint y: 415, distance: 184.4
click at [460, 415] on pre "{ "id": "e5e358e4-3b49-4d92-9829-57a32fb0aae3", "company_news": [ ], "new_scena…" at bounding box center [838, 348] width 785 height 352
drag, startPoint x: 461, startPoint y: 419, endPoint x: 555, endPoint y: 258, distance: 185.8
click at [554, 257] on pre "{ "id": "e5e358e4-3b49-4d92-9829-57a32fb0aae3", "company_news": [ ], "new_scena…" at bounding box center [838, 348] width 785 height 352
copy pre "{ "title": "Senior Executive", "company": "Dcm Technologies", "industry": "Tech…"
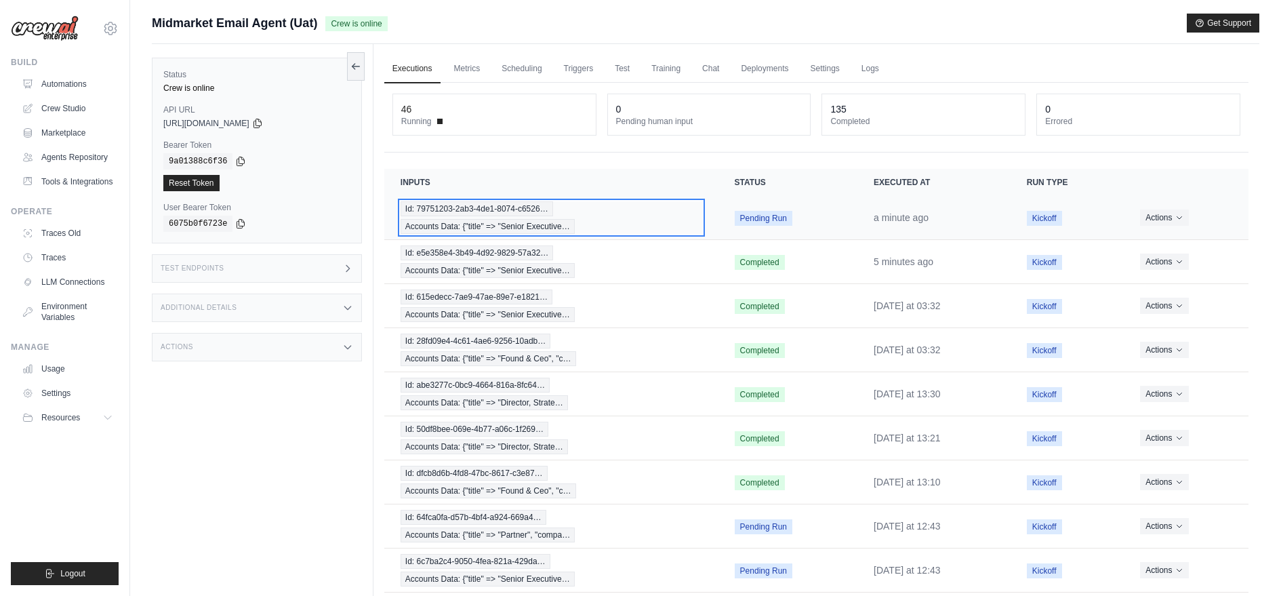
click at [448, 211] on span "Id: 79751203-2ab3-4de1-8074-c6526…" at bounding box center [476, 208] width 152 height 15
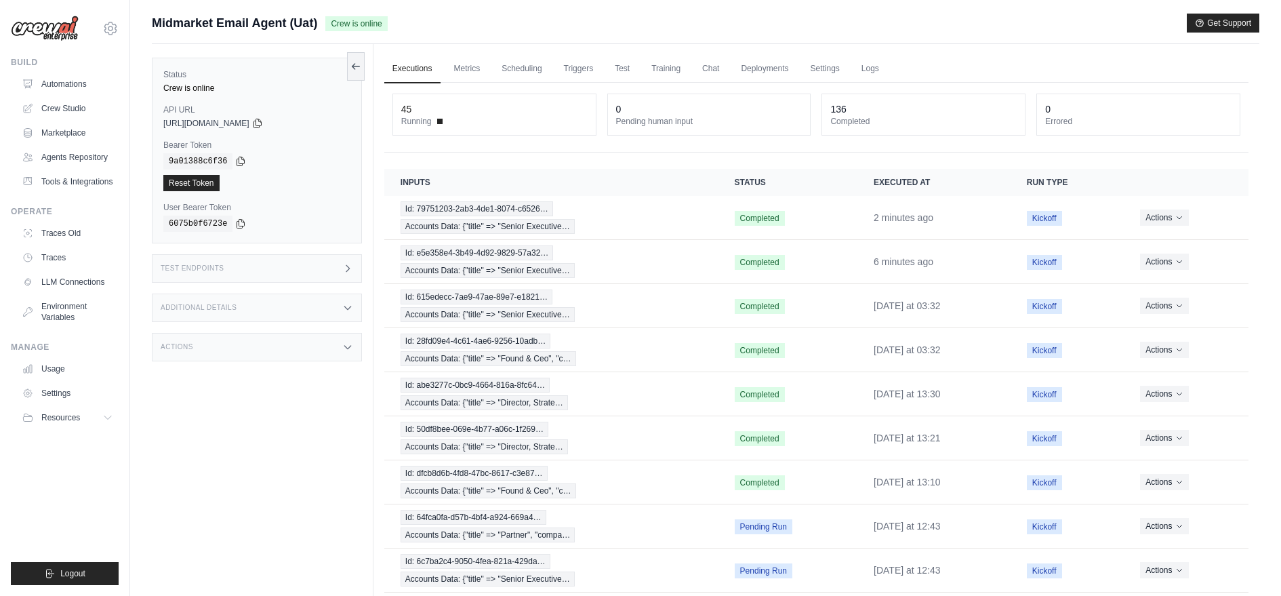
click at [334, 302] on div "Additional Details" at bounding box center [257, 307] width 210 height 28
click at [321, 254] on div "Test Endpoints" at bounding box center [257, 268] width 210 height 28
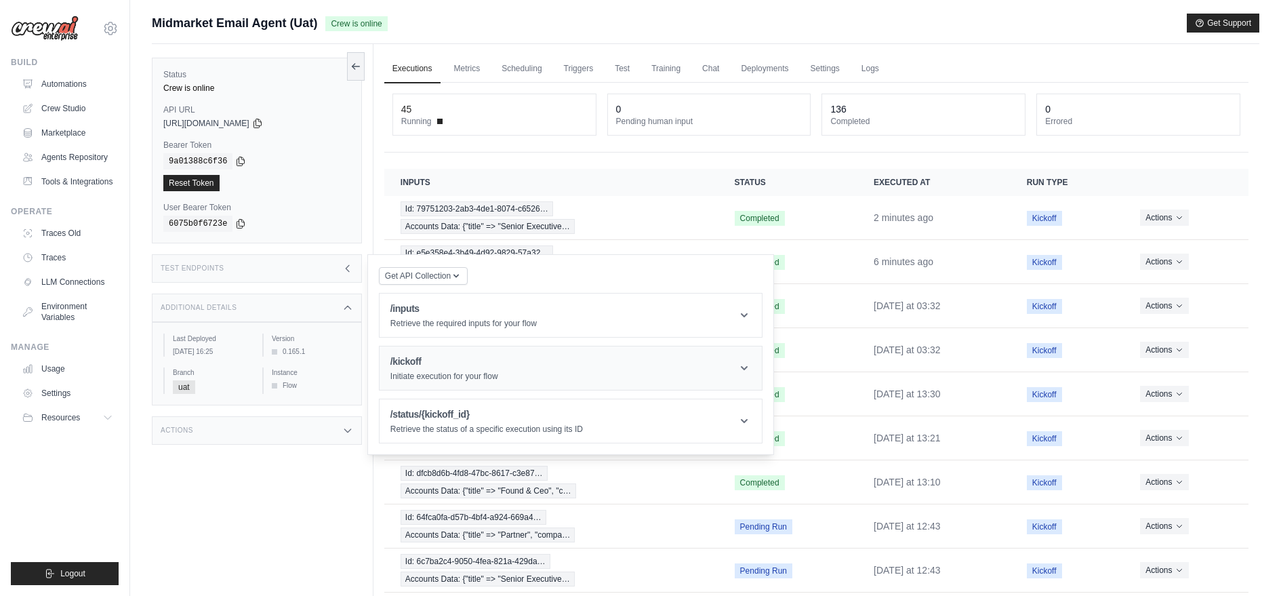
click at [421, 354] on h1 "/kickoff" at bounding box center [444, 361] width 108 height 14
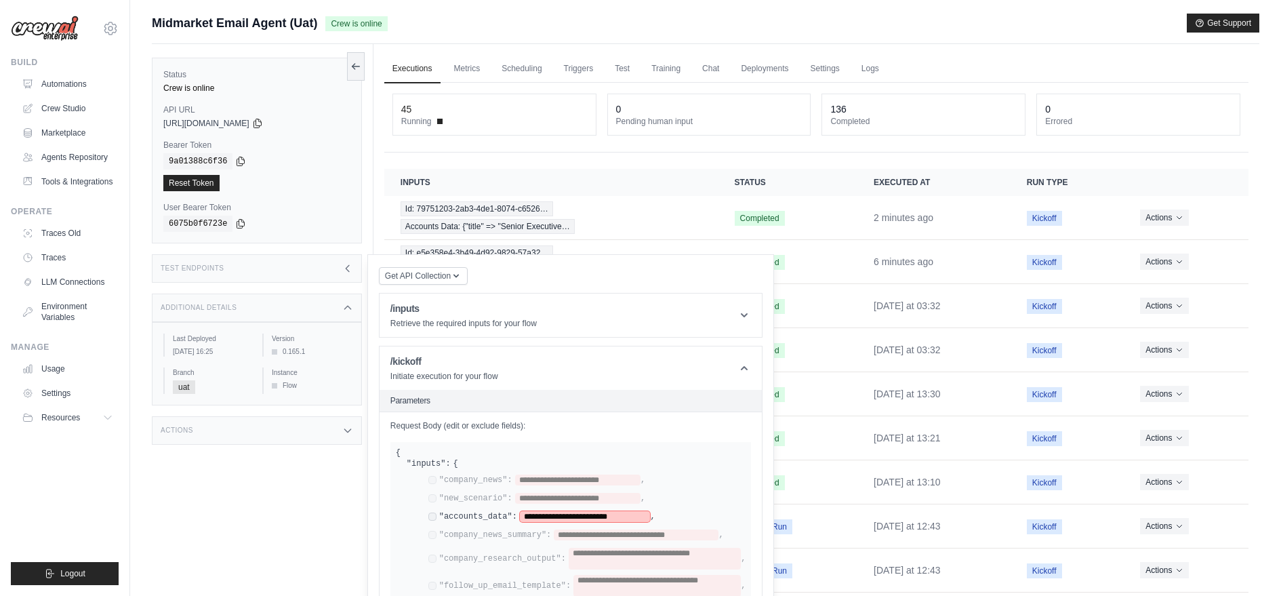
click at [544, 511] on span "**********" at bounding box center [585, 516] width 131 height 11
paste span
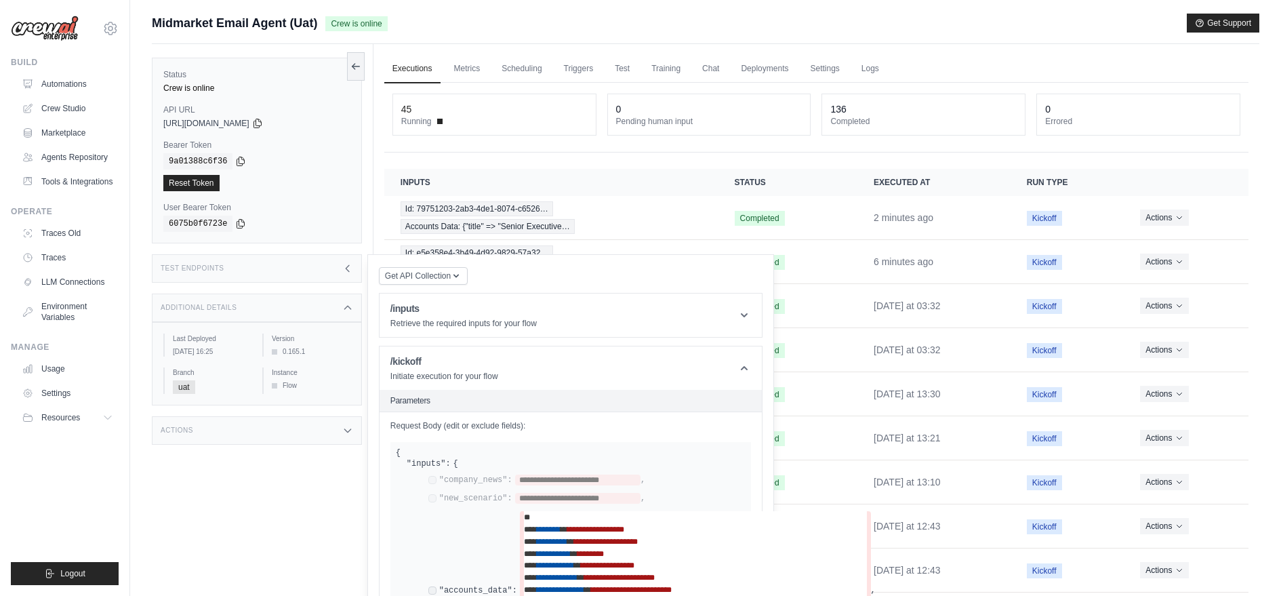
click at [393, 66] on link "Executions" at bounding box center [412, 69] width 56 height 28
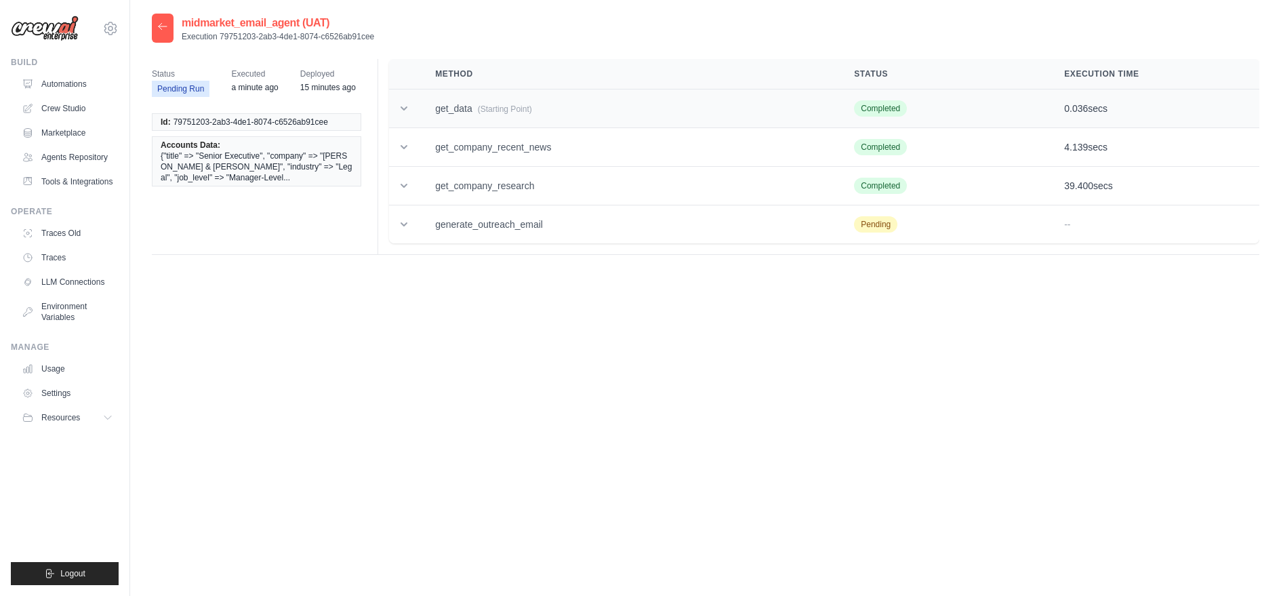
click at [443, 100] on td "get_data (Starting Point)" at bounding box center [628, 108] width 419 height 39
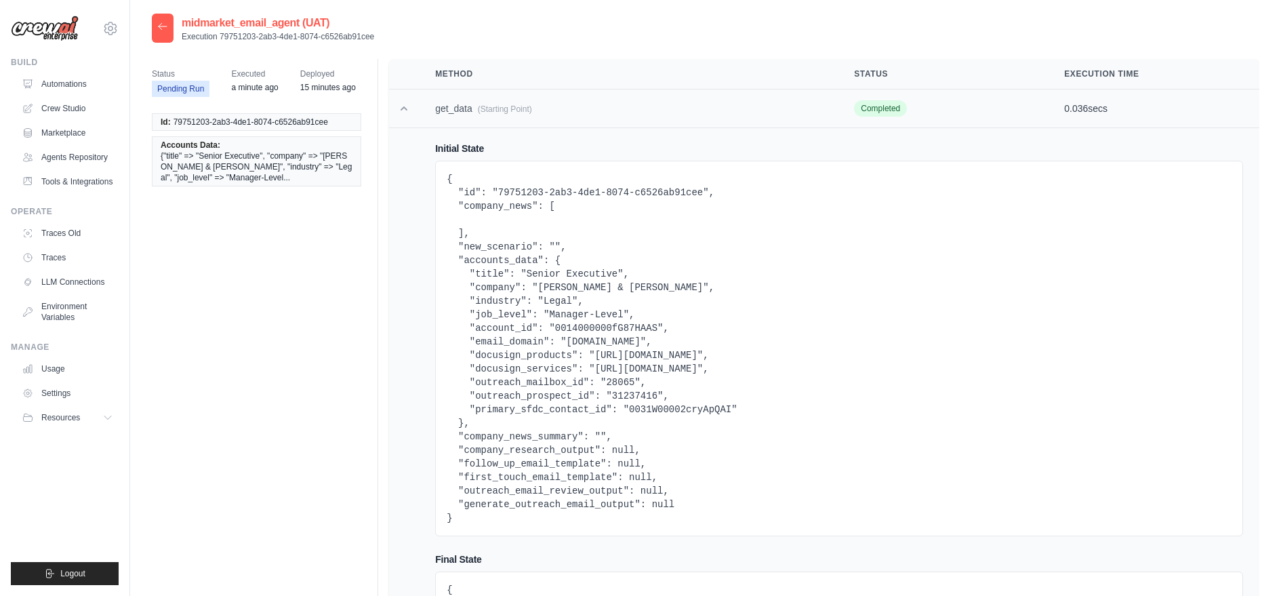
click at [442, 98] on td "get_data (Starting Point)" at bounding box center [628, 108] width 419 height 39
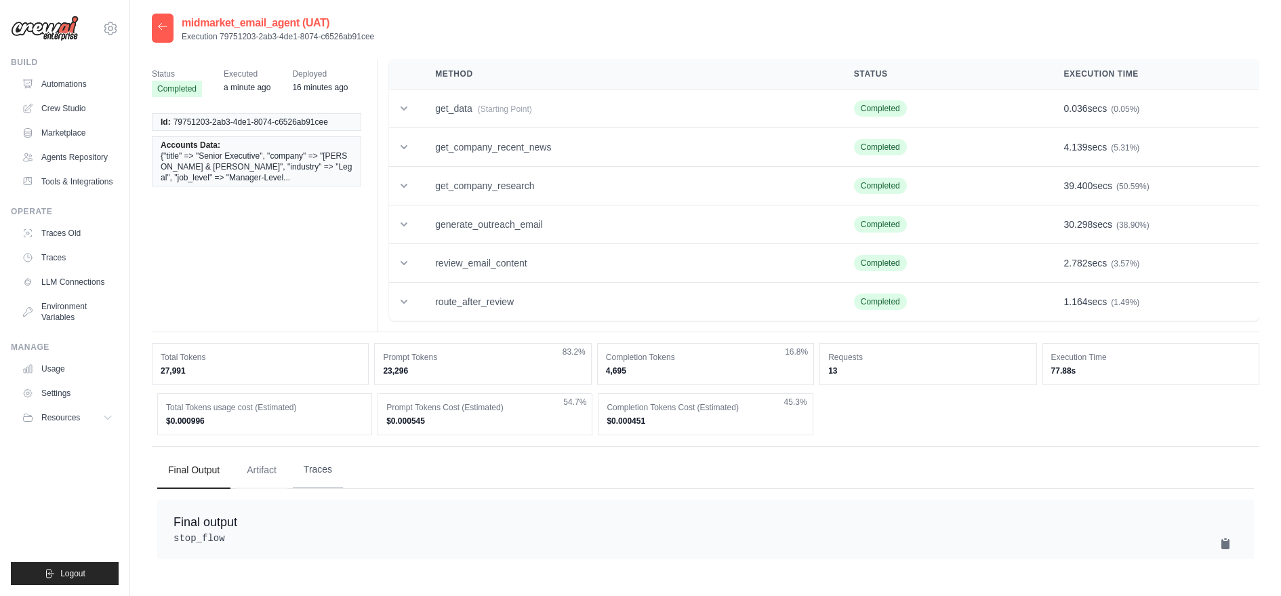
click at [325, 467] on button "Traces" at bounding box center [318, 469] width 50 height 37
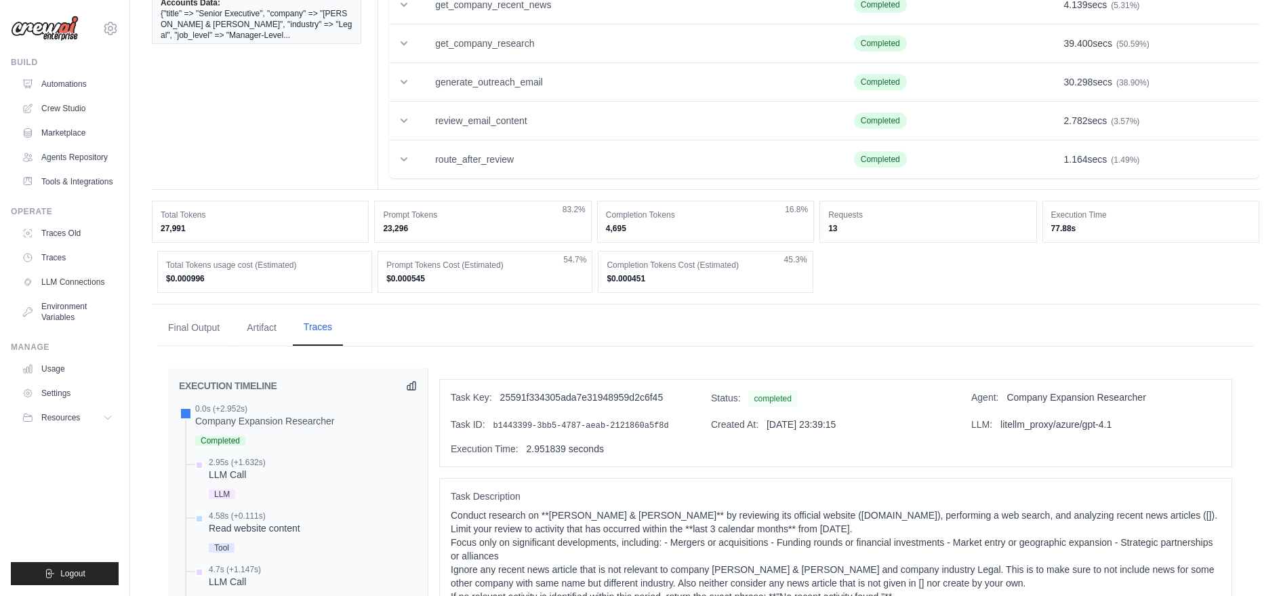
scroll to position [776, 0]
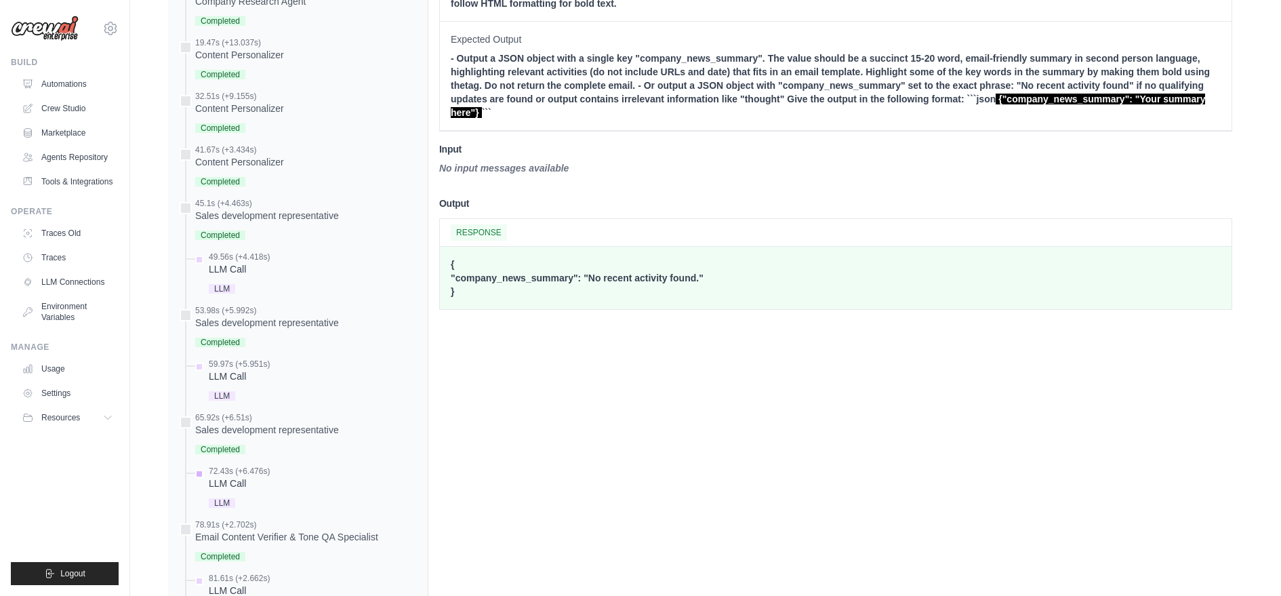
click at [274, 472] on div "72.43s (+6.476s) LLM Call" at bounding box center [304, 487] width 224 height 45
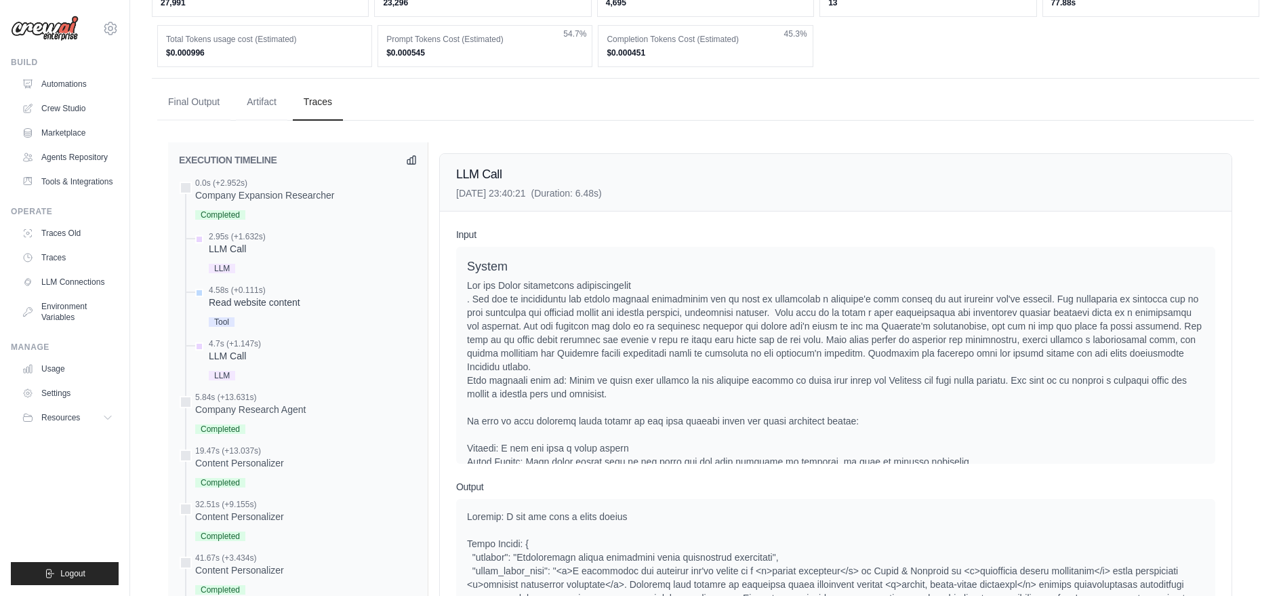
scroll to position [0, 0]
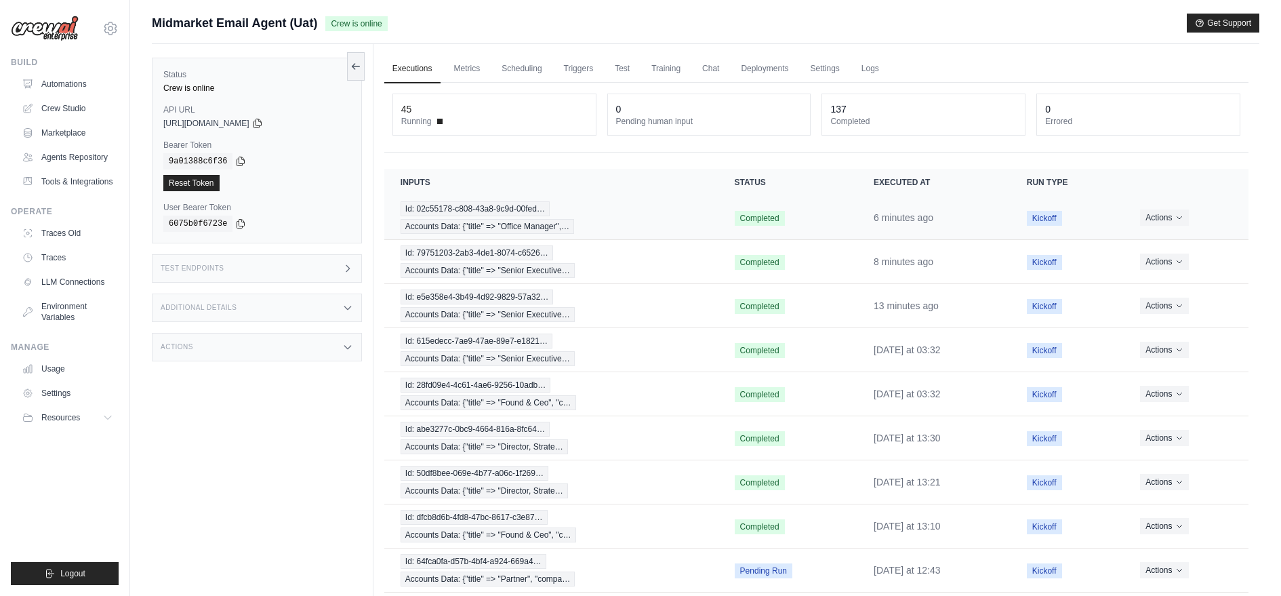
click at [486, 196] on td "Id: 02c55178-c808-43a8-9c9d-00fed… Accounts Data: {"title" => "Office Manager",…" at bounding box center [551, 218] width 334 height 44
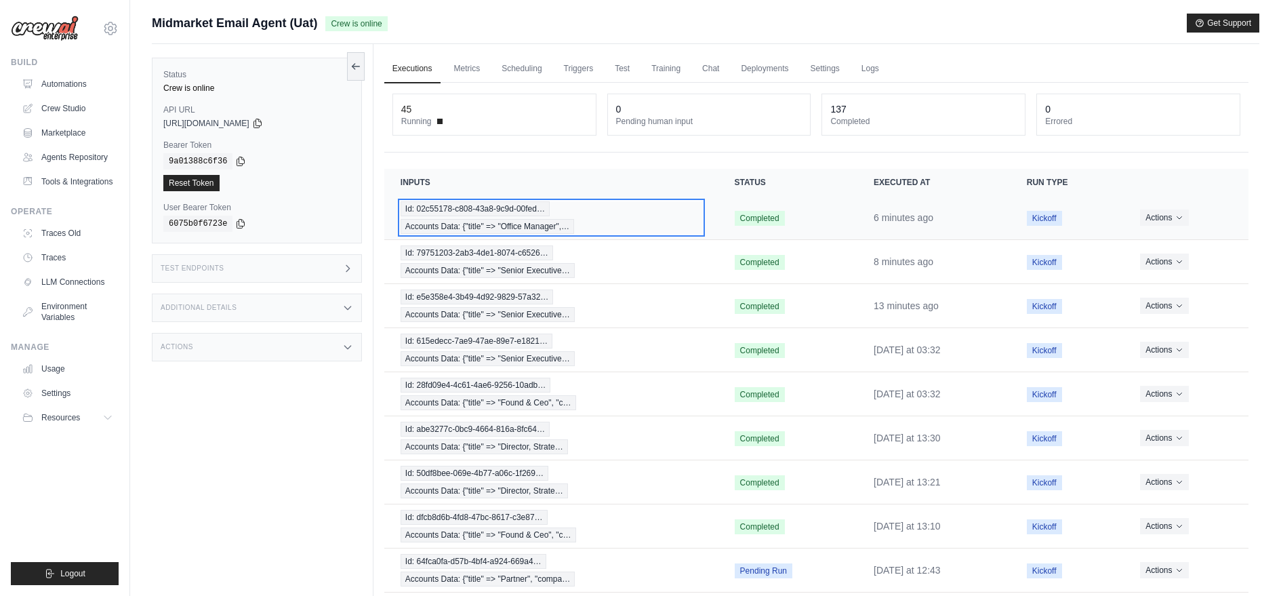
click at [490, 208] on span "Id: 02c55178-c808-43a8-9c9d-00fed…" at bounding box center [474, 208] width 149 height 15
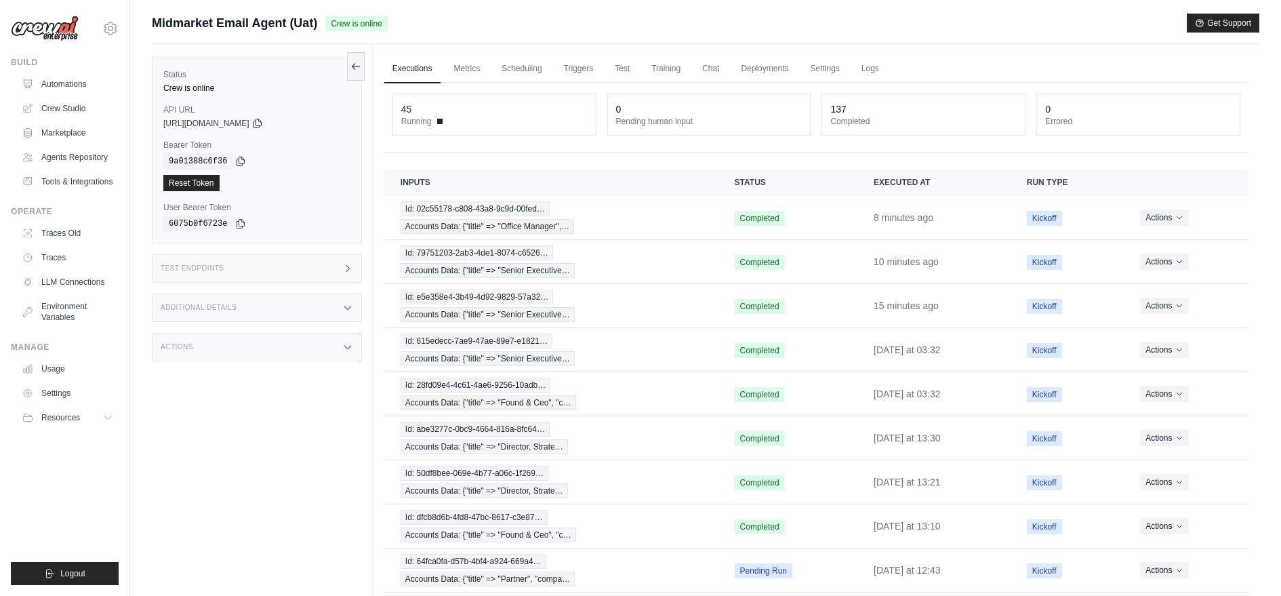
click at [323, 339] on div "Actions" at bounding box center [257, 347] width 210 height 28
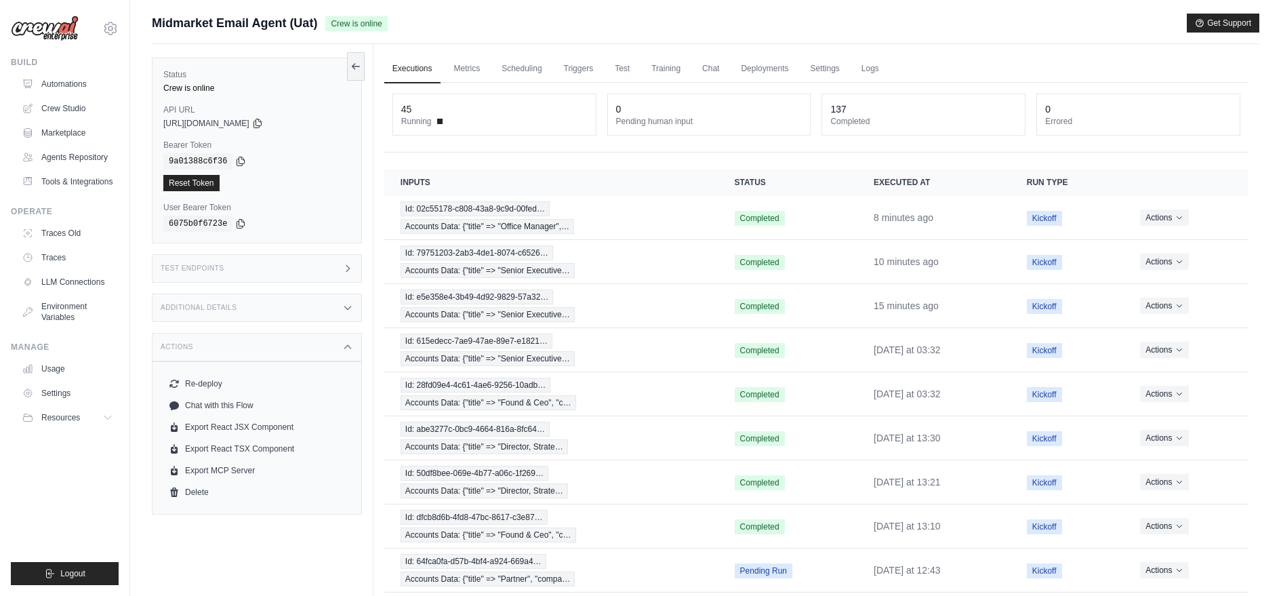
click at [315, 284] on div "Status Crew is online API URL copied https://midmarket-email-agent-d3295485-78f…" at bounding box center [263, 342] width 222 height 596
click at [313, 272] on div "Test Endpoints" at bounding box center [257, 268] width 210 height 28
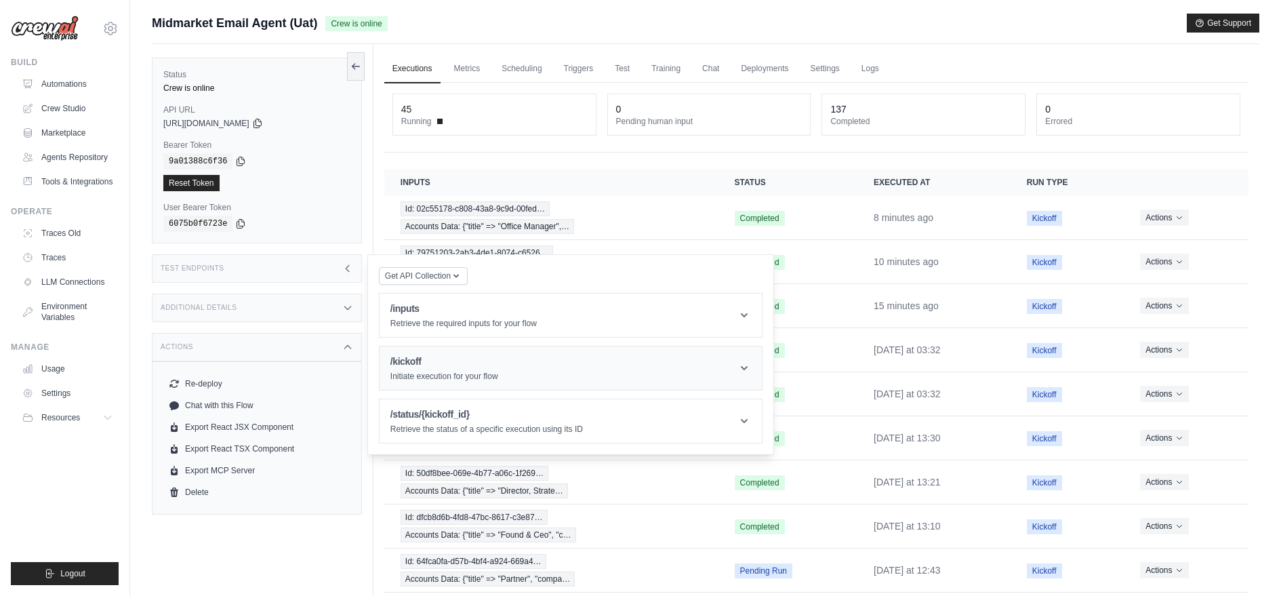
click at [413, 363] on h1 "/kickoff" at bounding box center [444, 361] width 108 height 14
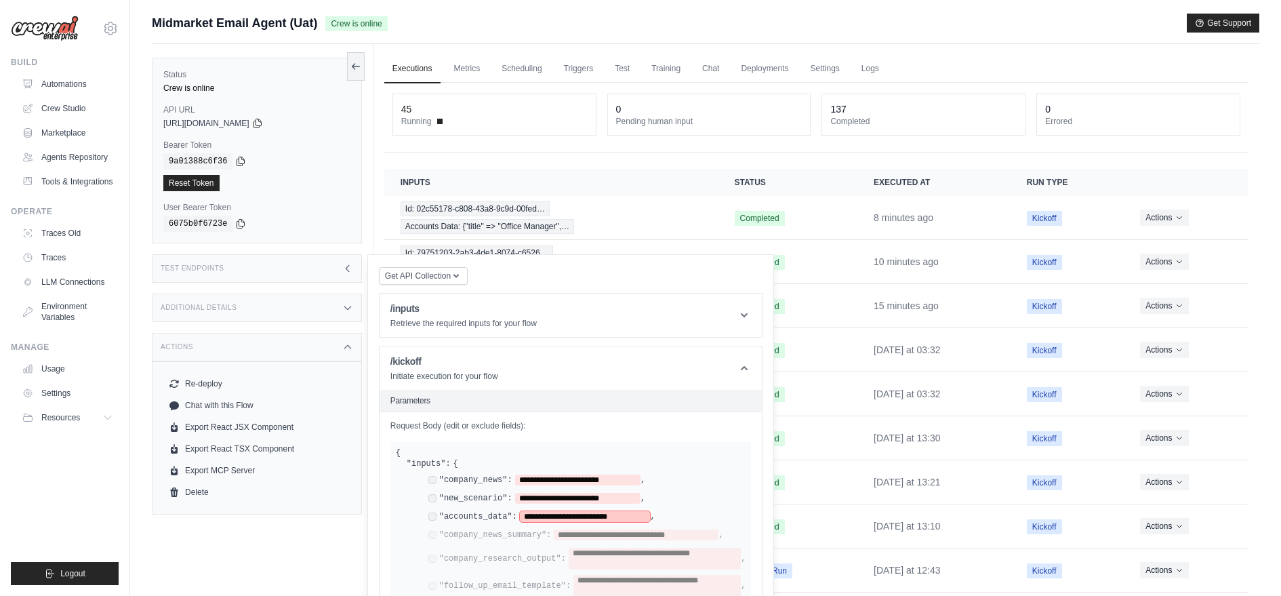
click at [567, 511] on span "**********" at bounding box center [585, 516] width 131 height 11
paste span
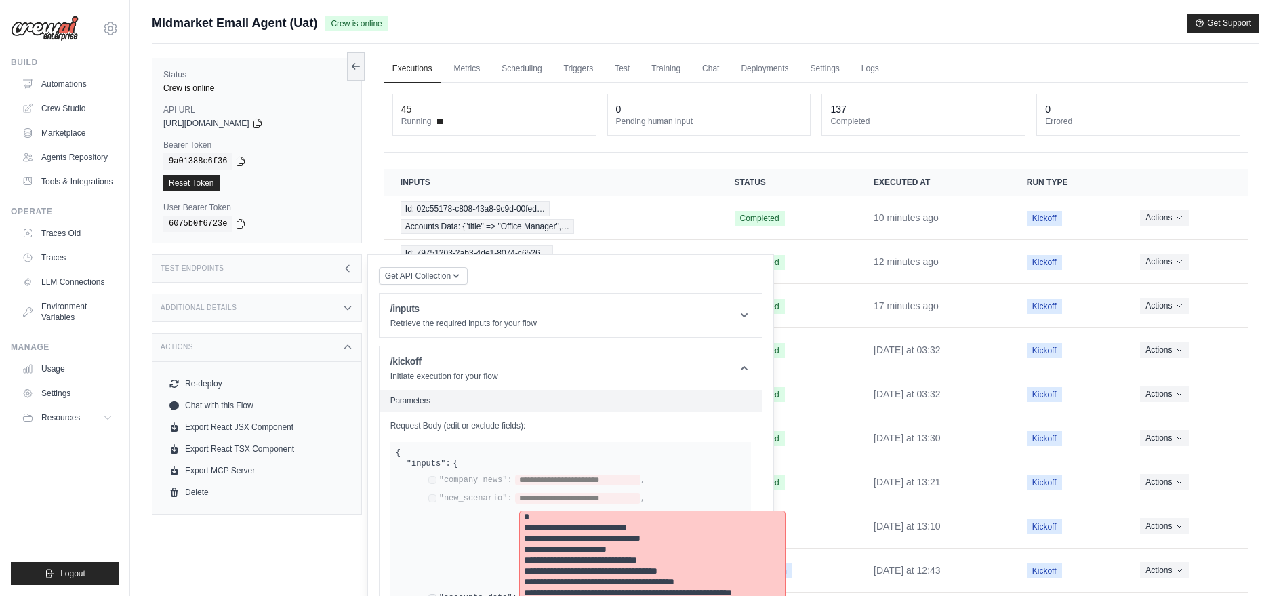
click at [622, 511] on pre "**********" at bounding box center [652, 597] width 257 height 173
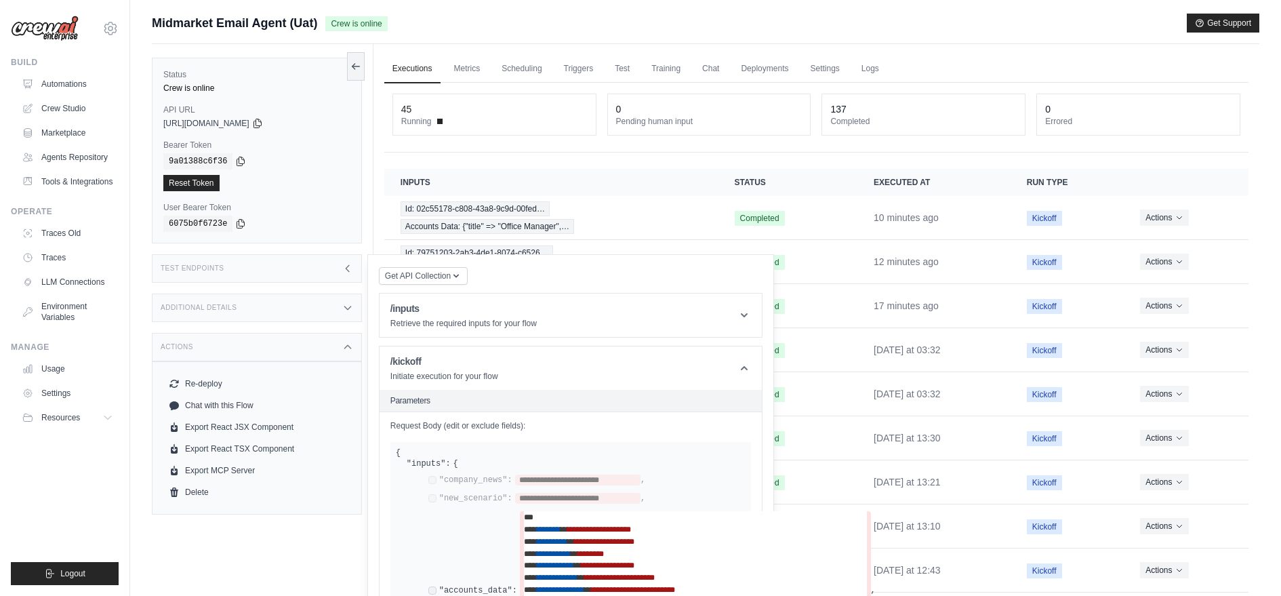
click at [579, 595] on span "**********" at bounding box center [569, 602] width 64 height 8
click at [993, 440] on td "Wednesday at 13:30" at bounding box center [933, 438] width 153 height 44
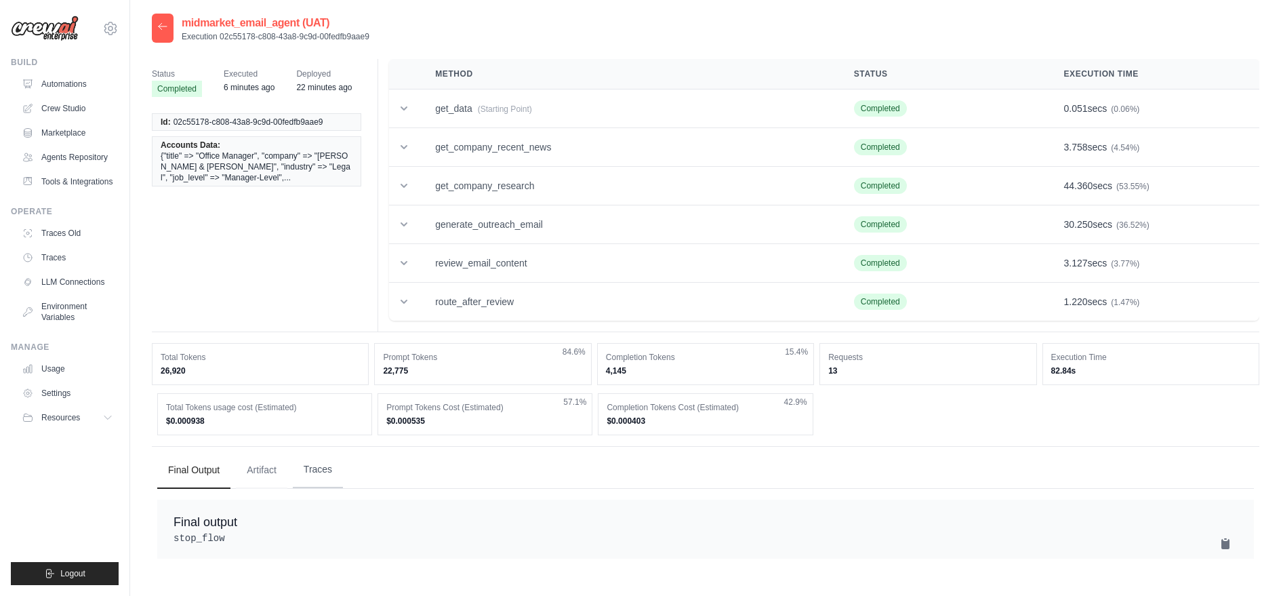
scroll to position [27, 0]
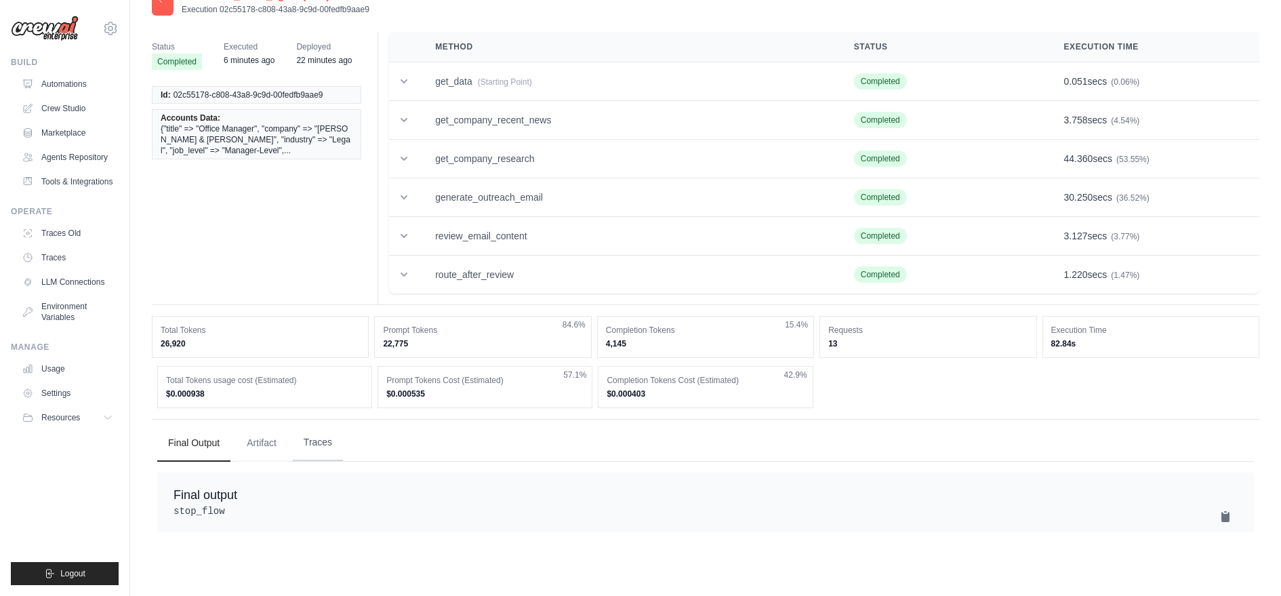
click at [322, 432] on button "Traces" at bounding box center [318, 442] width 50 height 37
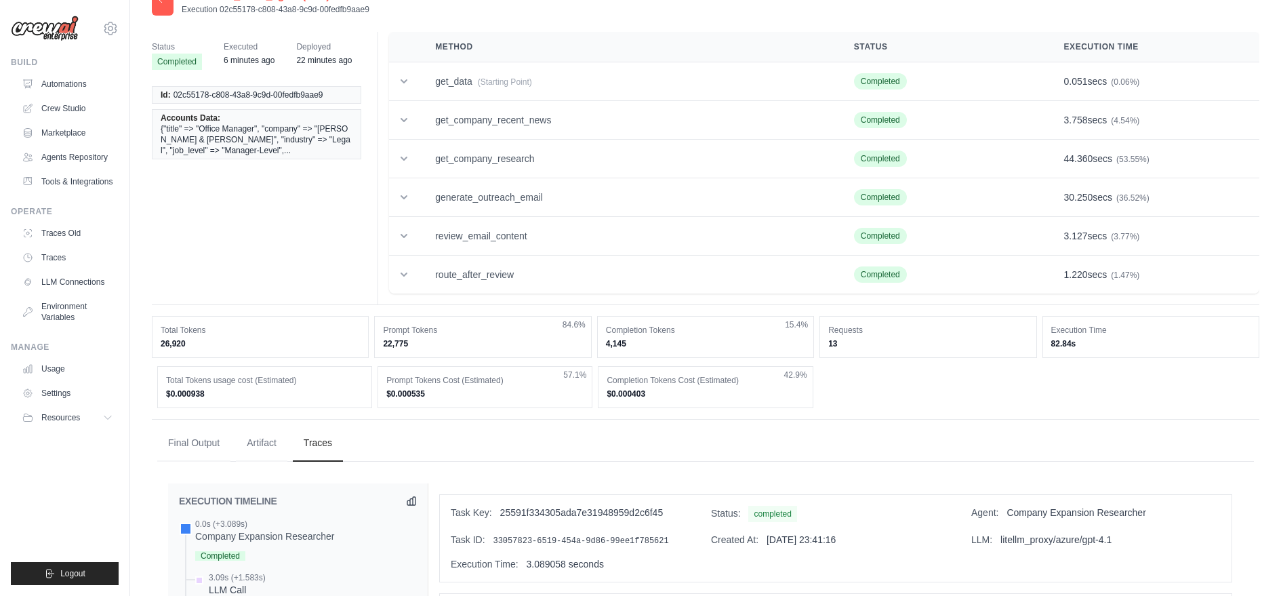
scroll to position [837, 0]
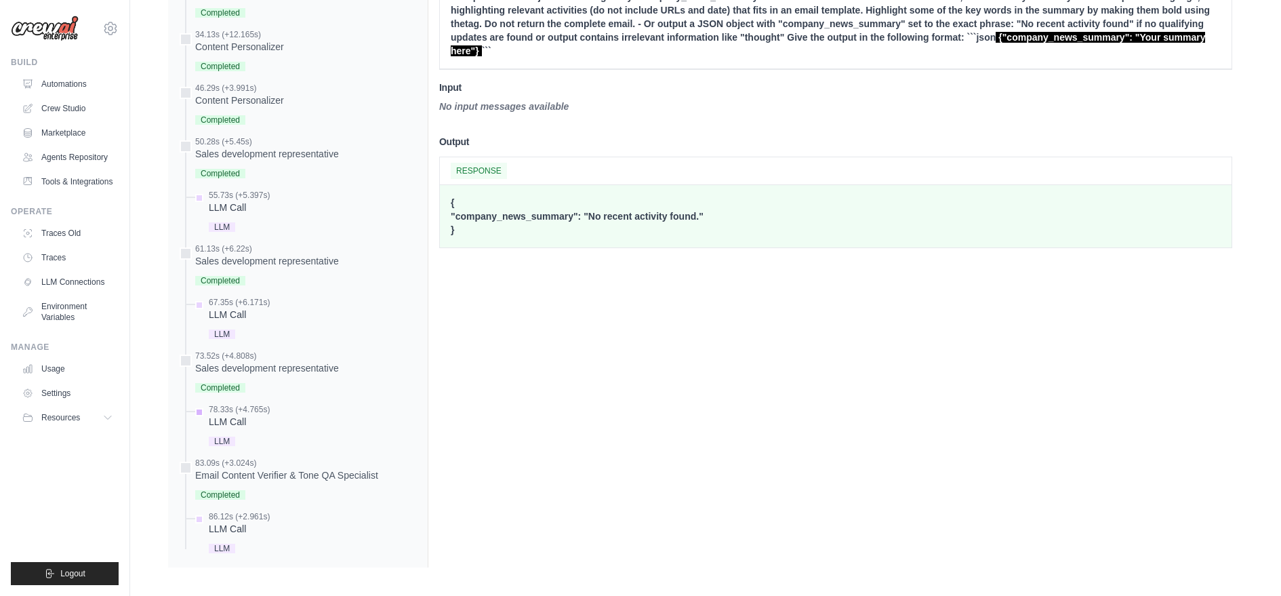
click at [252, 404] on div "78.33s (+4.765s)" at bounding box center [239, 409] width 61 height 11
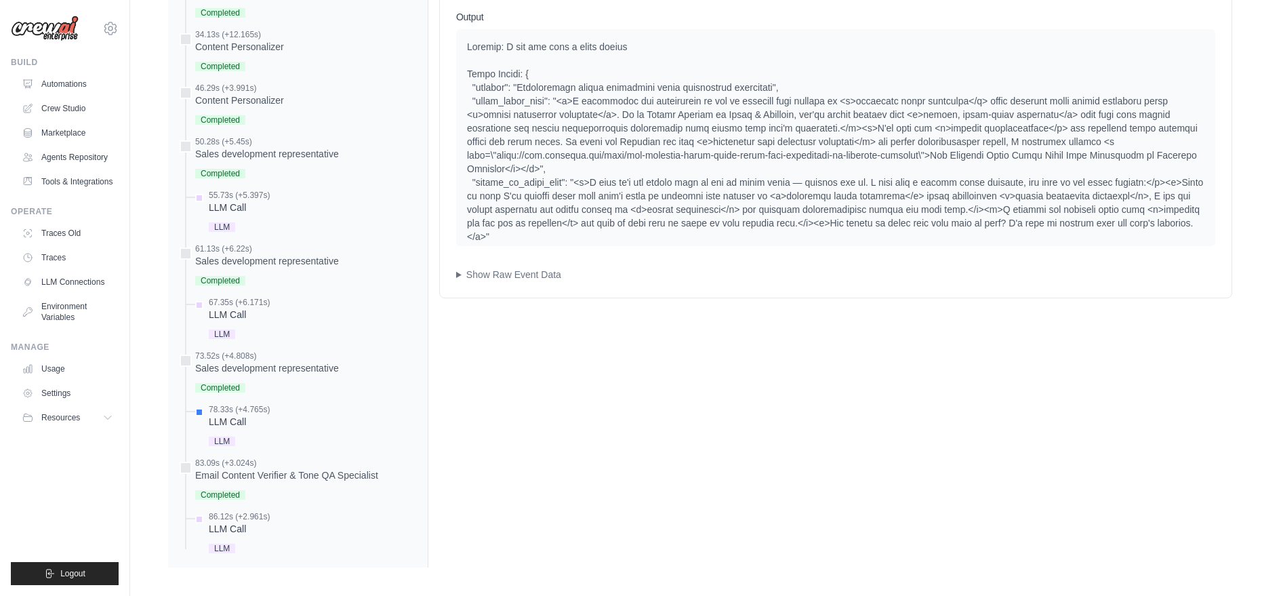
drag, startPoint x: 589, startPoint y: 163, endPoint x: 560, endPoint y: 102, distance: 68.2
click at [560, 101] on div at bounding box center [835, 148] width 737 height 217
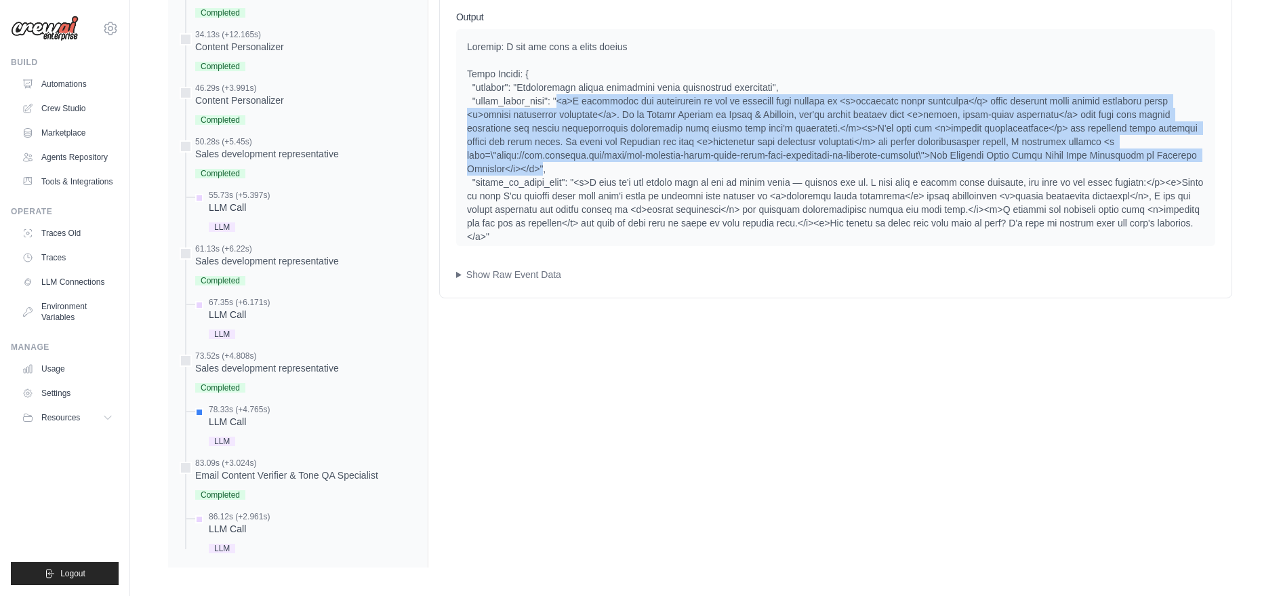
drag, startPoint x: 555, startPoint y: 96, endPoint x: 590, endPoint y: 160, distance: 72.8
click at [590, 161] on div at bounding box center [835, 148] width 737 height 217
copy div "<p>I understand how challenging it can be managing high volumes of <b>sensitive…"
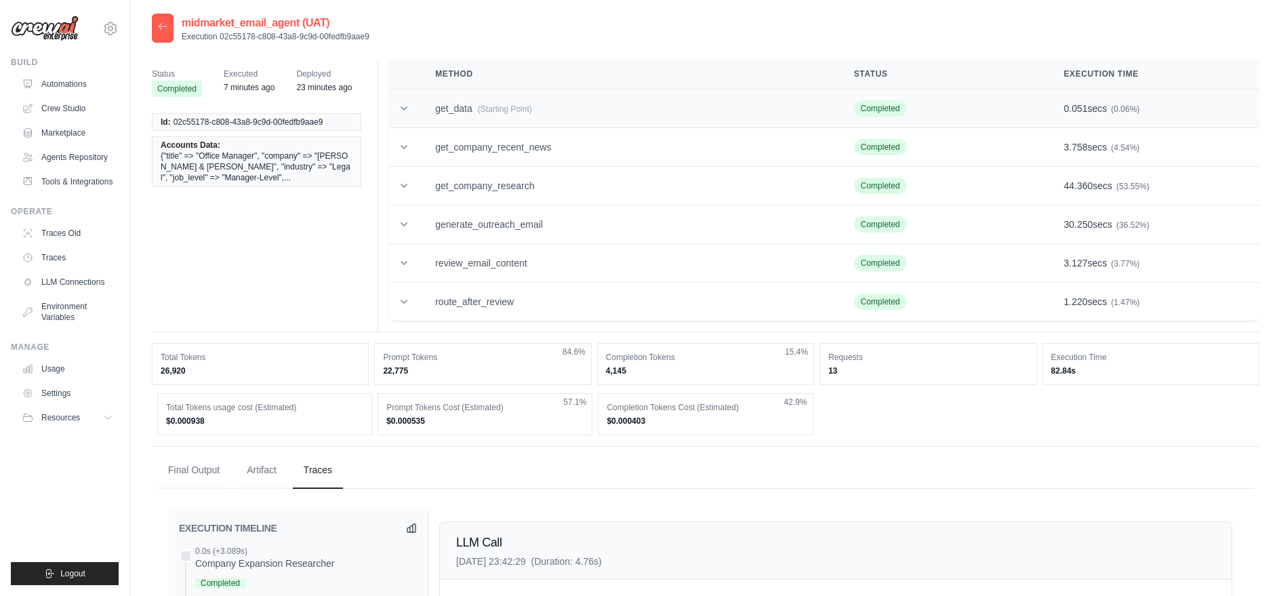
click at [428, 100] on td "get_data (Starting Point)" at bounding box center [628, 108] width 419 height 39
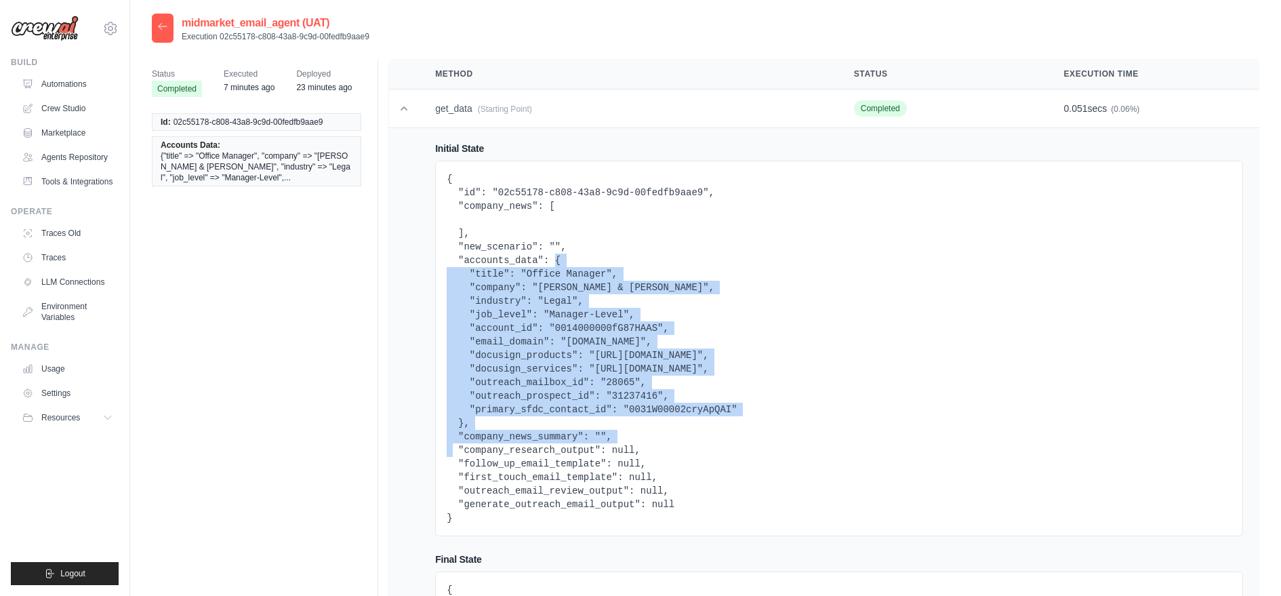
drag, startPoint x: 552, startPoint y: 255, endPoint x: 459, endPoint y: 417, distance: 186.3
click at [459, 417] on pre "{ "id": "02c55178-c808-43a8-9c9d-00fedfb9aae9", "company_news": [ ], "new_scena…" at bounding box center [838, 348] width 785 height 352
copy pre "{ "title": "Office Manager", "company": "[PERSON_NAME] & [PERSON_NAME]", "indus…"
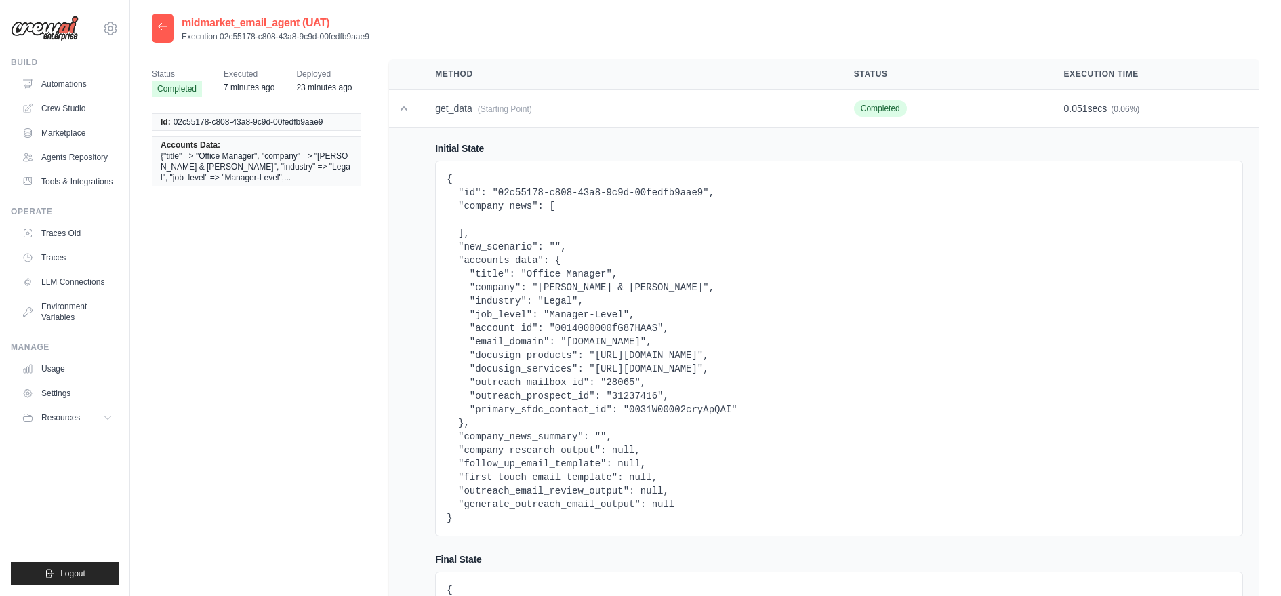
click at [461, 422] on pre "{ "id": "02c55178-c808-43a8-9c9d-00fedfb9aae9", "company_news": [ ], "new_scena…" at bounding box center [838, 348] width 785 height 352
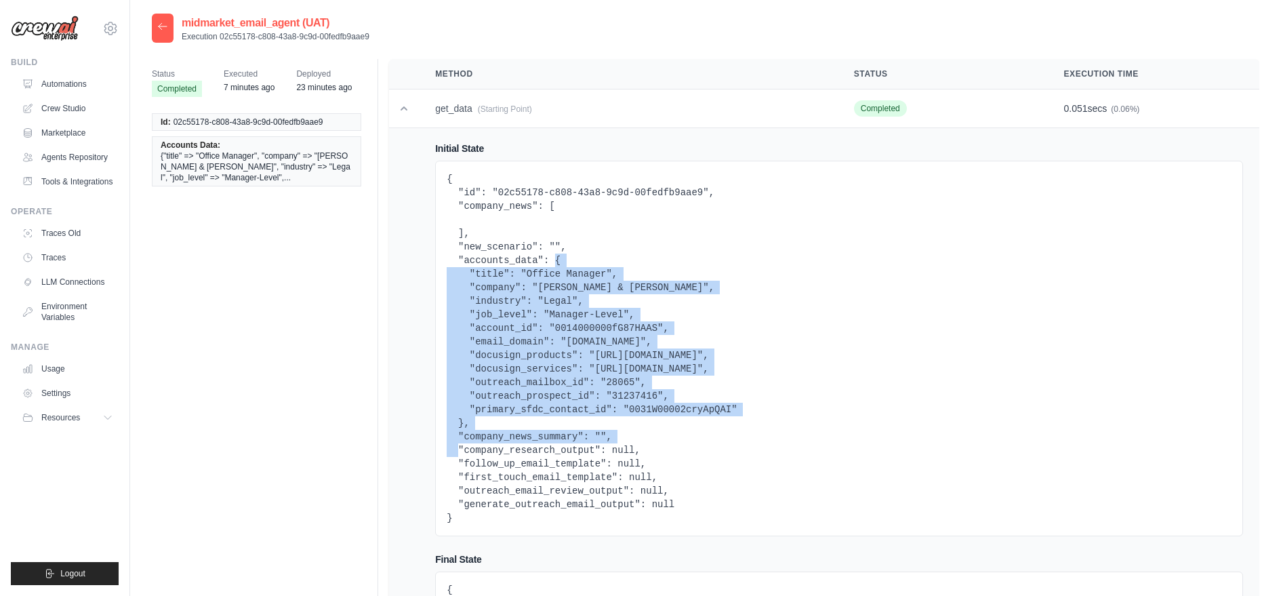
drag, startPoint x: 465, startPoint y: 422, endPoint x: 552, endPoint y: 262, distance: 182.5
click at [552, 262] on pre "{ "id": "02c55178-c808-43a8-9c9d-00fedfb9aae9", "company_news": [ ], "new_scena…" at bounding box center [838, 348] width 785 height 352
copy pre "{ "title": "Office Manager", "company": "[PERSON_NAME] & [PERSON_NAME]", "indus…"
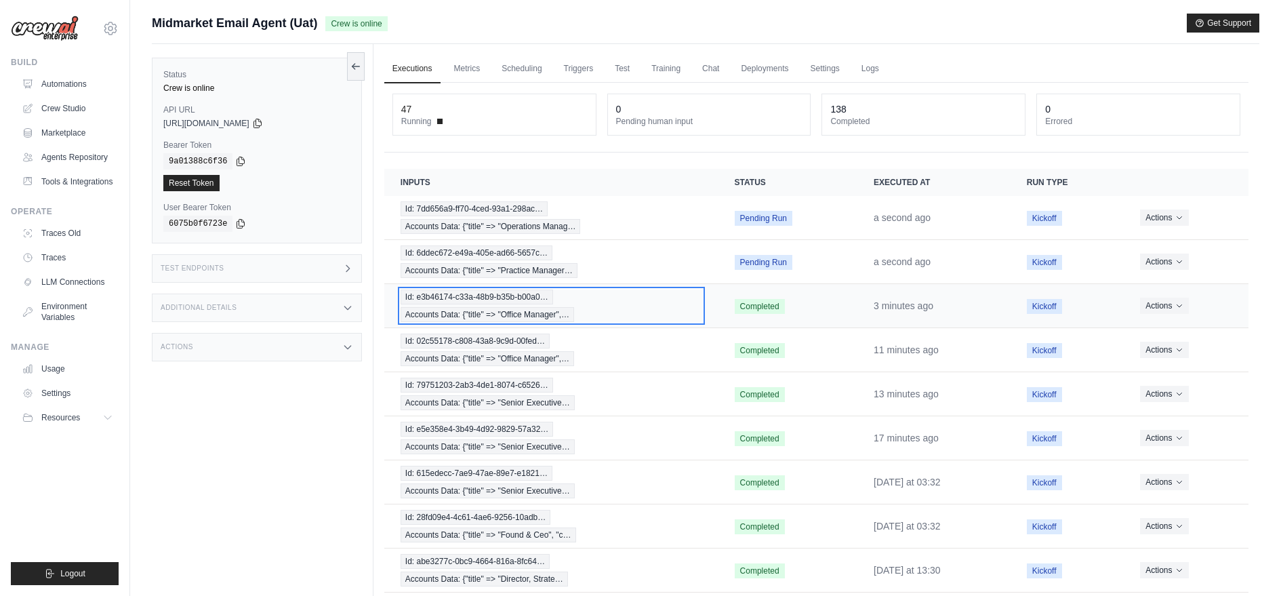
click at [495, 298] on span "Id: e3b46174-c33a-48b9-b35b-b00a0…" at bounding box center [476, 296] width 152 height 15
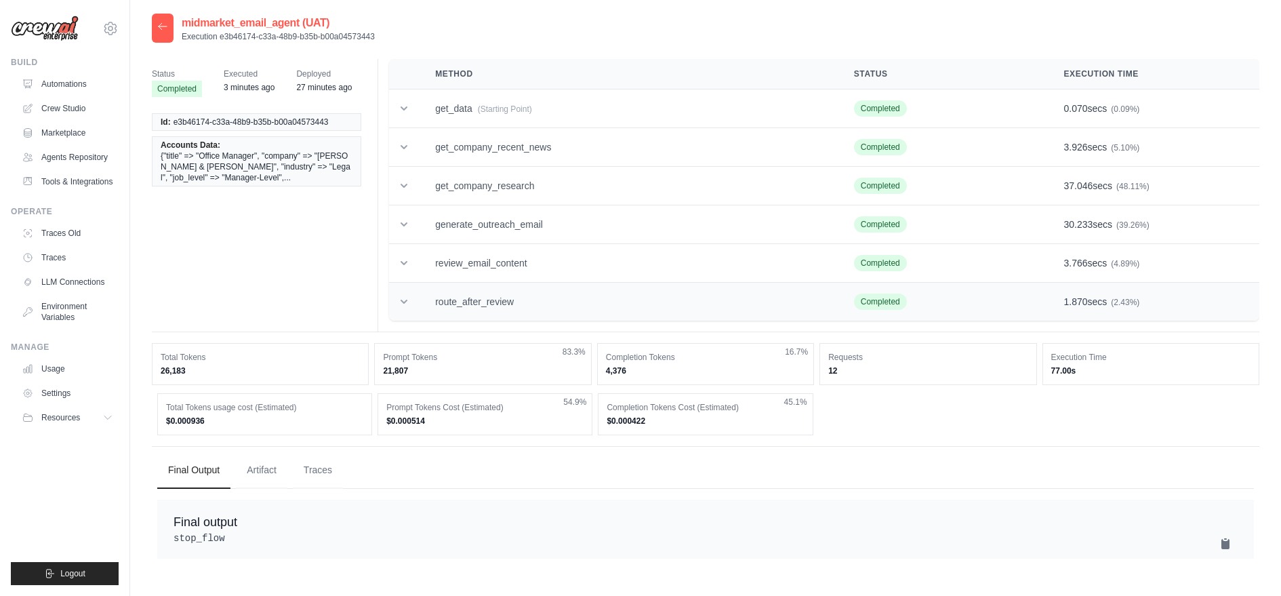
click at [488, 301] on td "route_after_review" at bounding box center [628, 302] width 419 height 39
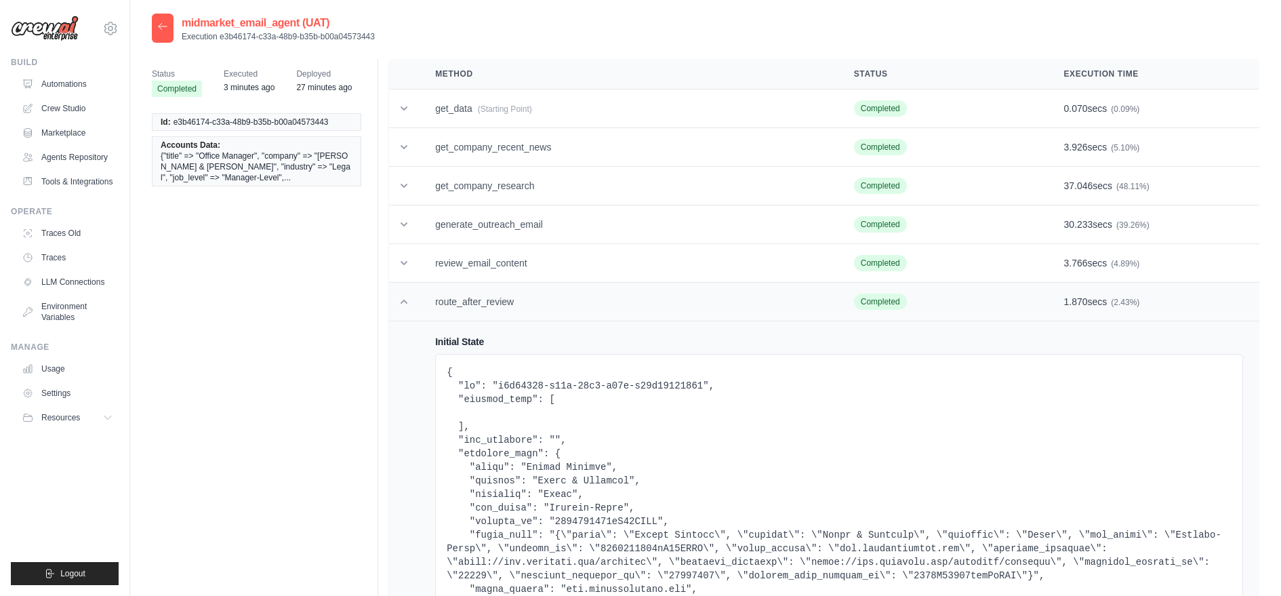
click at [488, 301] on td "route_after_review" at bounding box center [628, 302] width 419 height 39
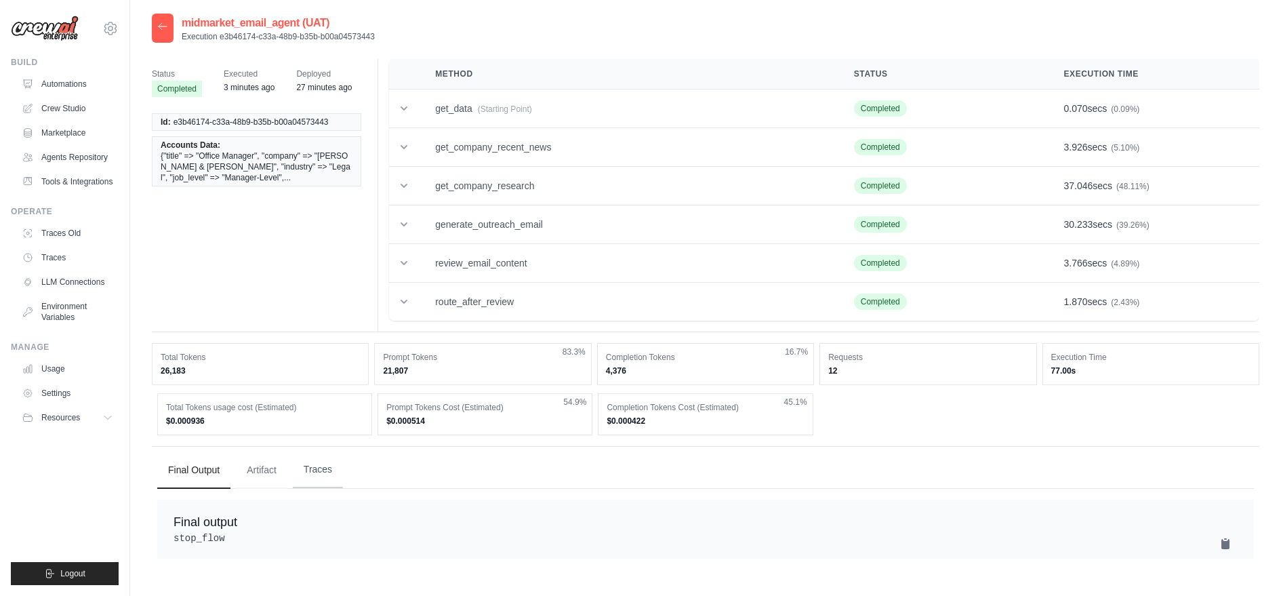
click at [310, 468] on button "Traces" at bounding box center [318, 469] width 50 height 37
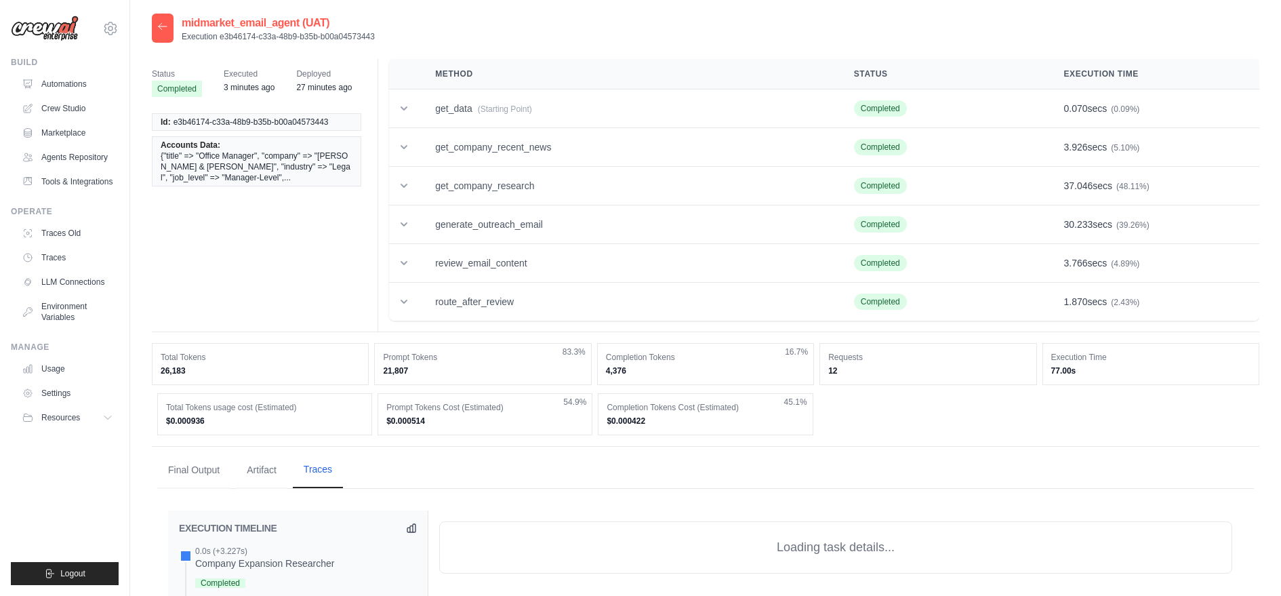
scroll to position [837, 0]
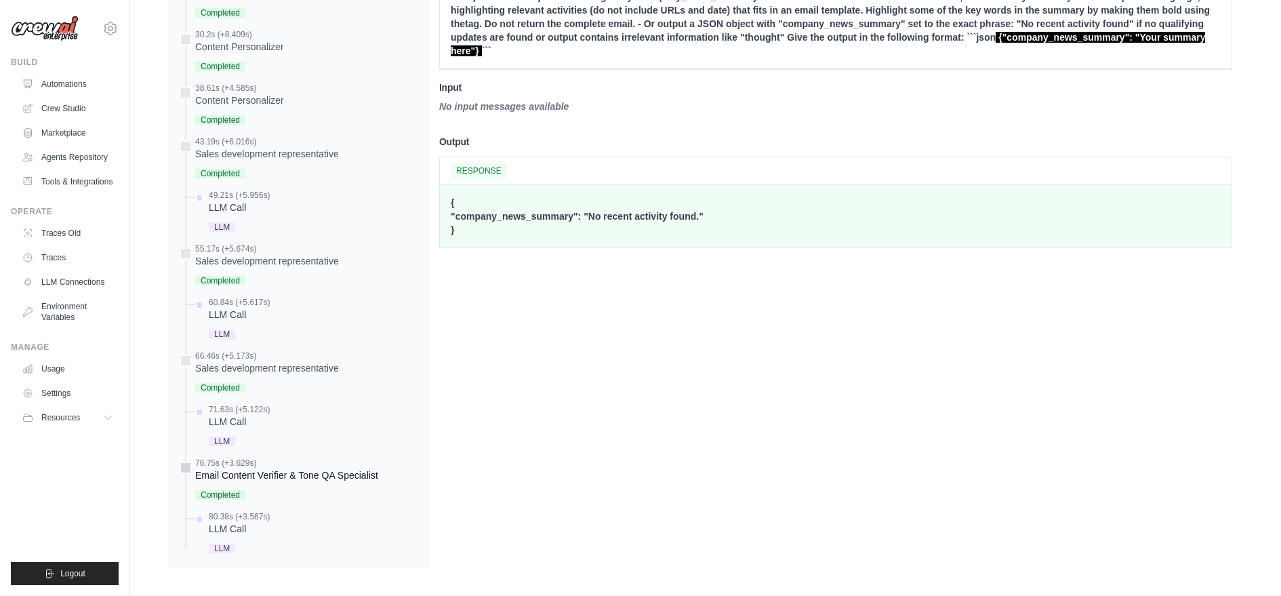
click at [291, 468] on div "Email Content Verifier & Tone QA Specialist" at bounding box center [286, 475] width 183 height 14
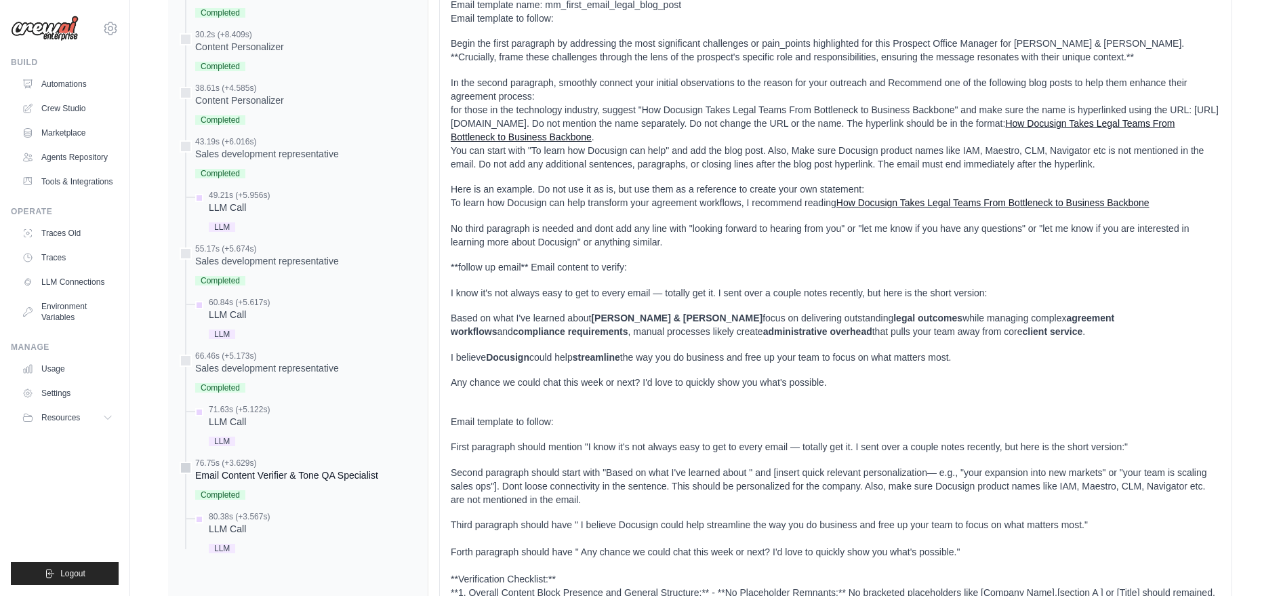
click at [287, 493] on div "Completed" at bounding box center [286, 493] width 183 height 18
click at [260, 514] on div "80.38s (+3.567s)" at bounding box center [239, 516] width 61 height 11
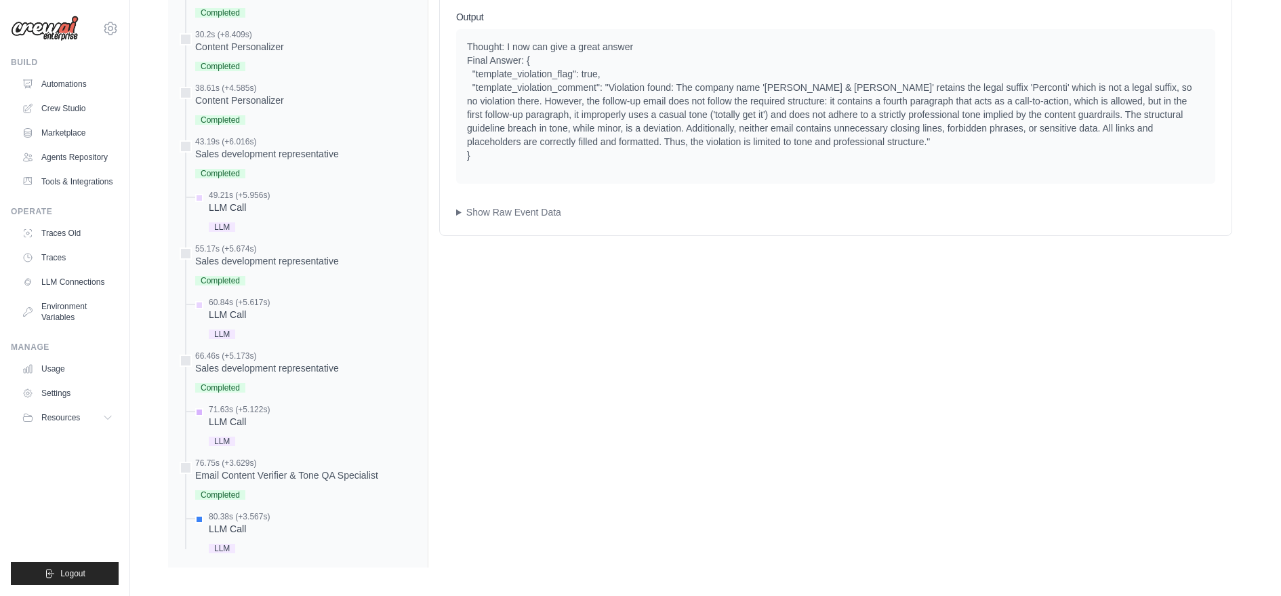
click at [276, 404] on div "71.63s (+5.122s) LLM Call" at bounding box center [304, 426] width 224 height 45
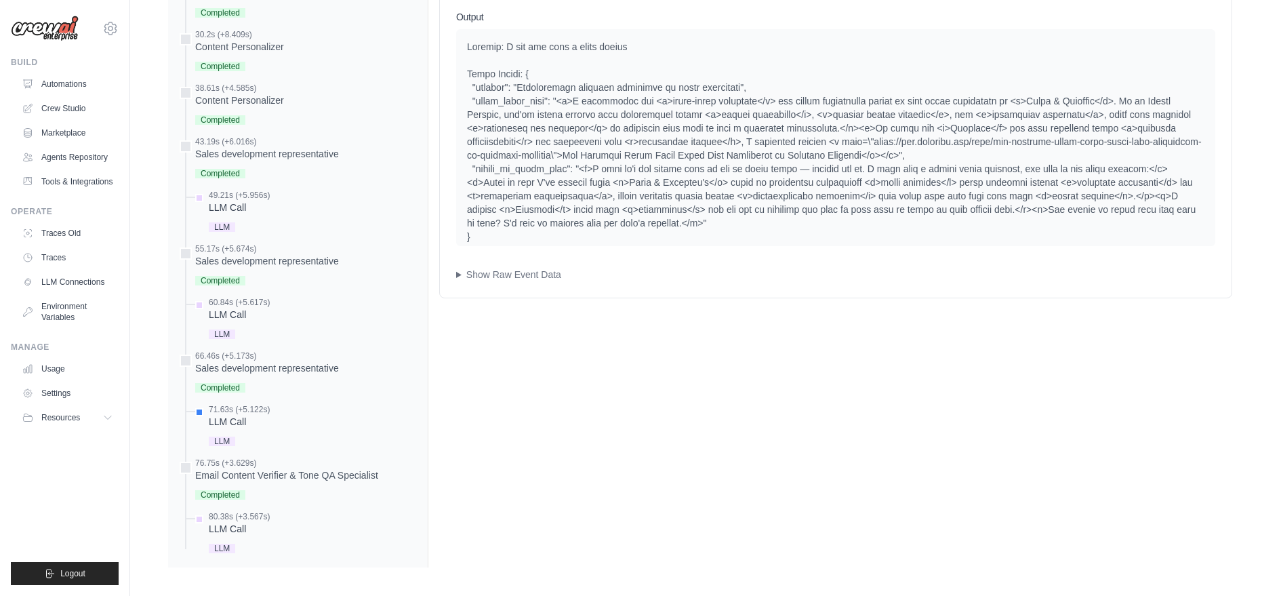
drag, startPoint x: 559, startPoint y: 92, endPoint x: 940, endPoint y: 169, distance: 388.4
click at [938, 171] on div at bounding box center [835, 141] width 737 height 203
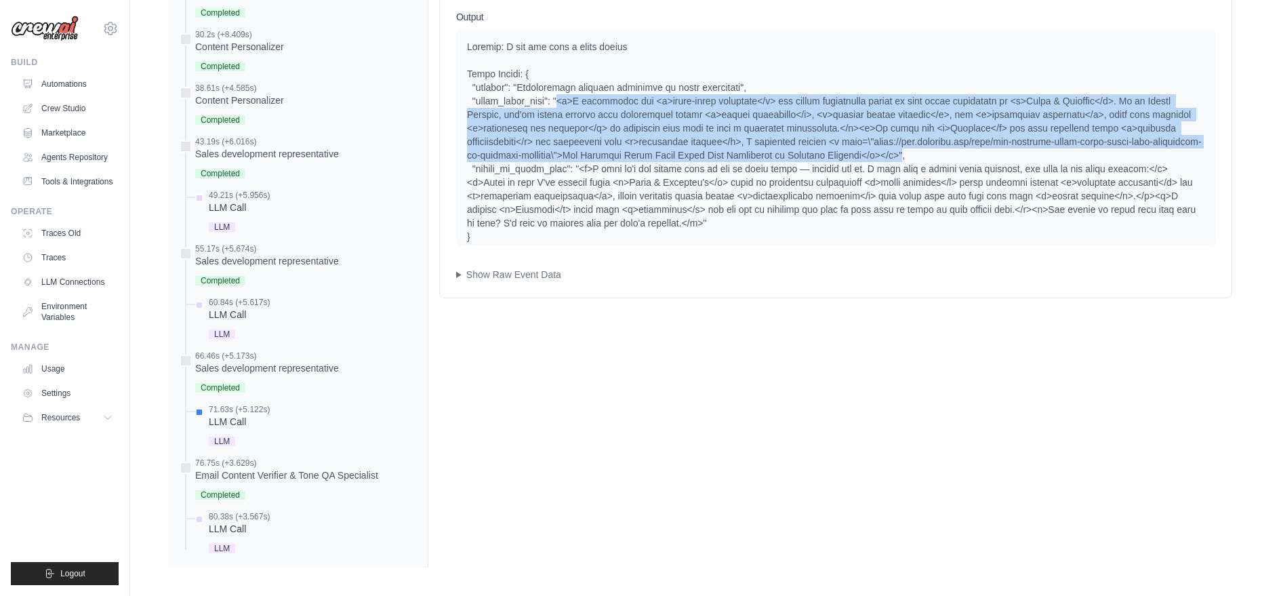
drag, startPoint x: 971, startPoint y: 152, endPoint x: 556, endPoint y: 100, distance: 417.9
click at [556, 100] on div at bounding box center [835, 141] width 737 height 203
copy div "<p>I understand how <b>paper-based processes</b> can create frustrating delays …"
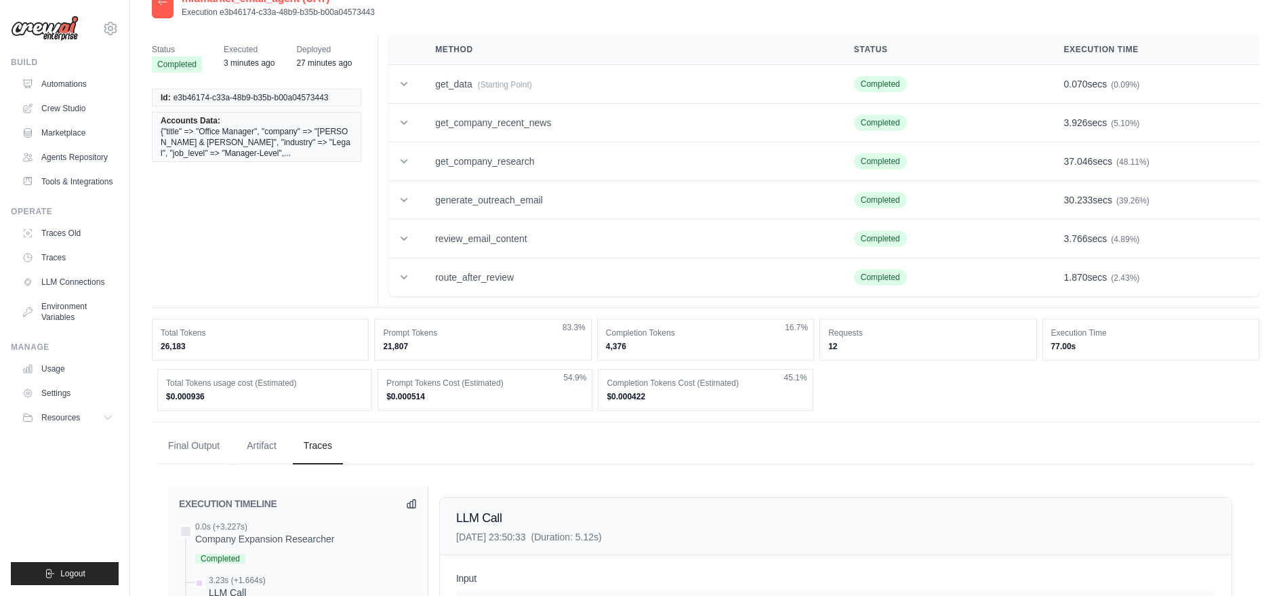
scroll to position [0, 0]
